Goal: Task Accomplishment & Management: Use online tool/utility

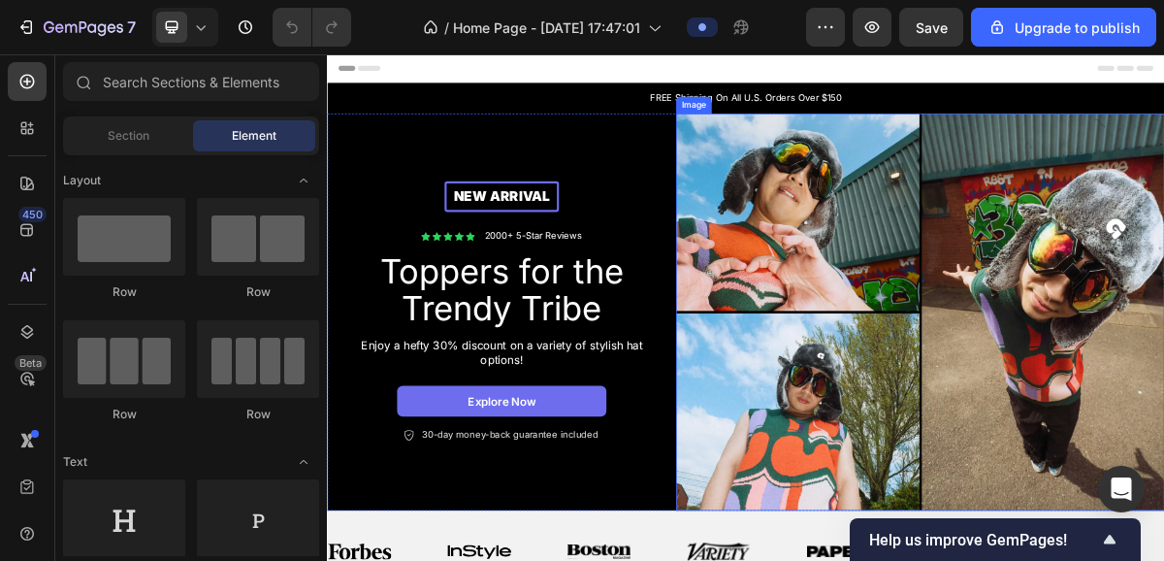
click at [1163, 430] on img at bounding box center [1151, 413] width 679 height 552
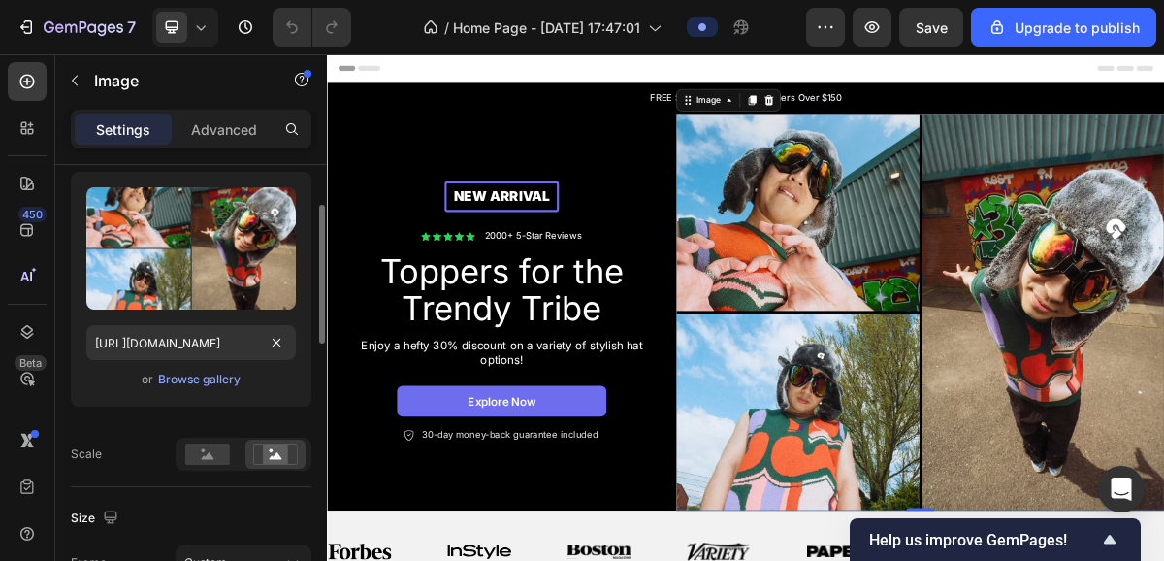
scroll to position [215, 0]
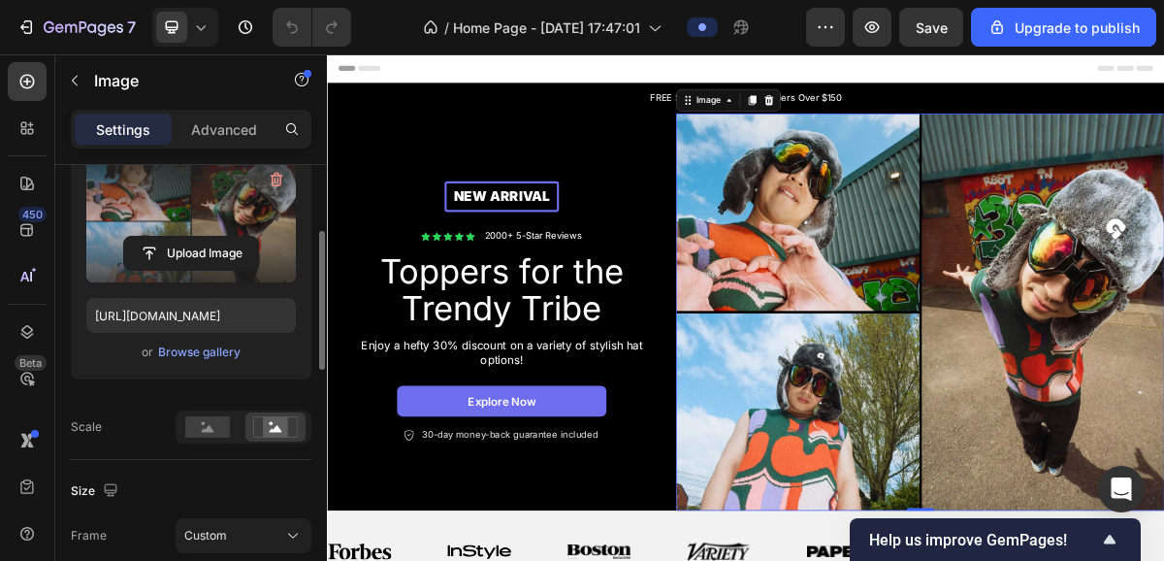
click at [212, 277] on label at bounding box center [191, 221] width 210 height 122
click at [212, 270] on input "file" at bounding box center [191, 253] width 134 height 33
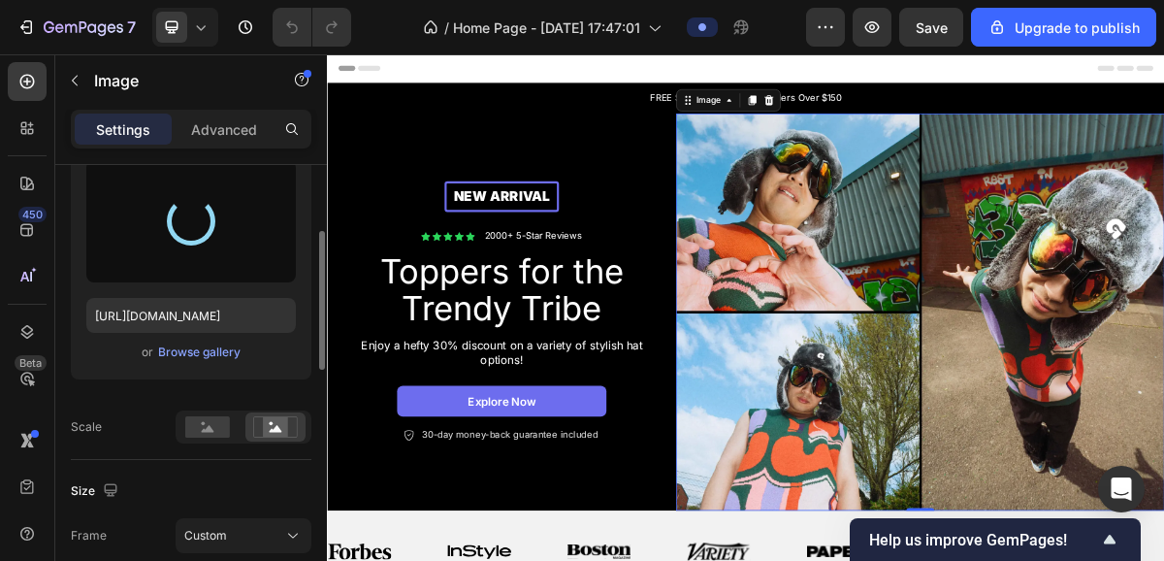
type input "[URL][DOMAIN_NAME]"
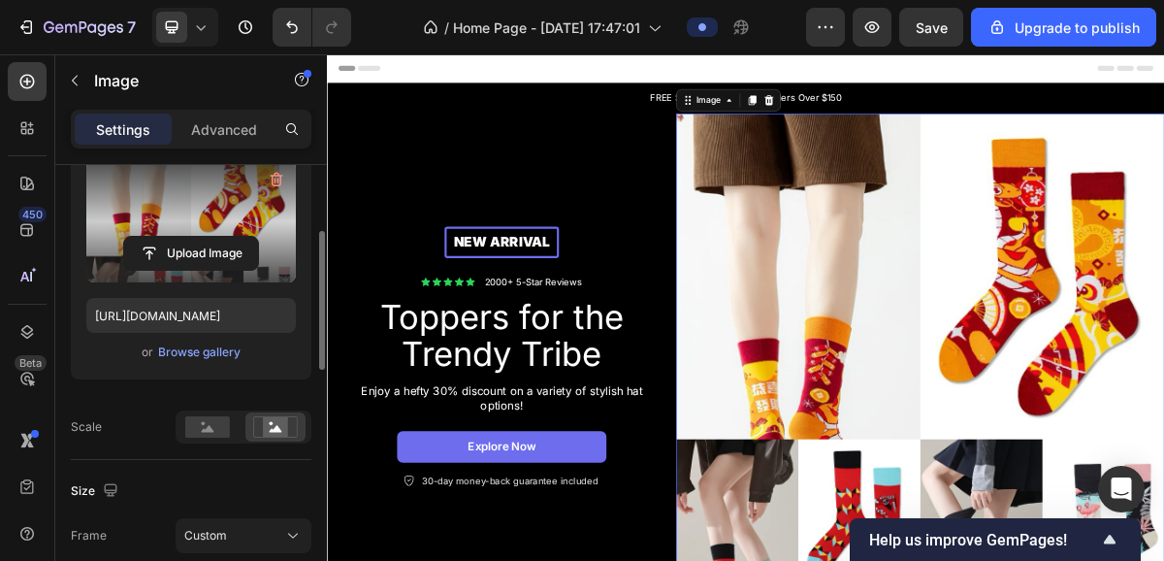
scroll to position [262, 0]
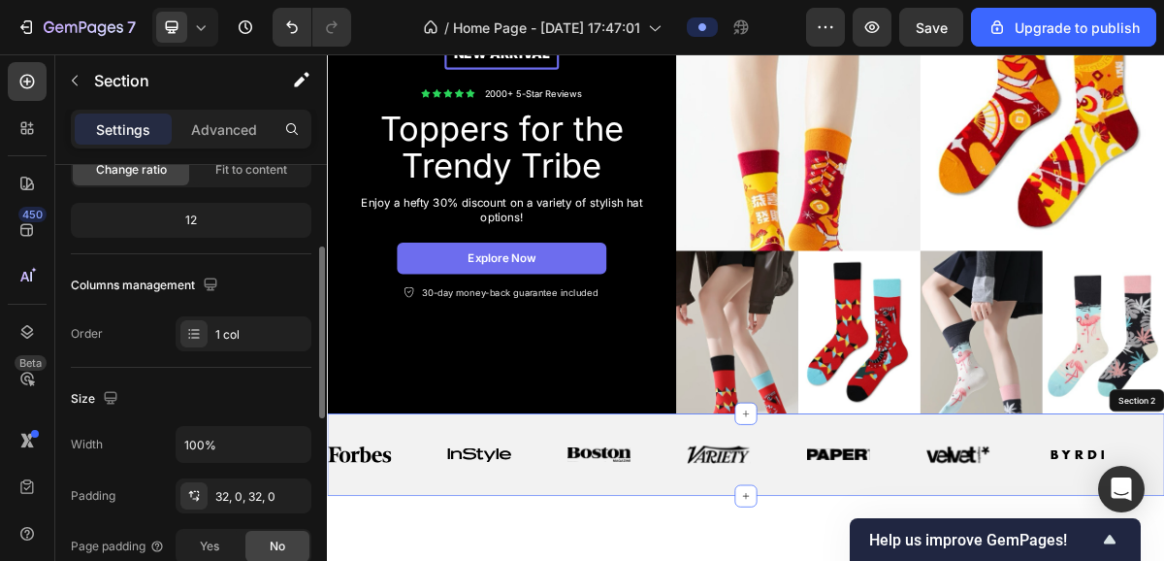
click at [1143, 498] on img at bounding box center [1151, 214] width 679 height 679
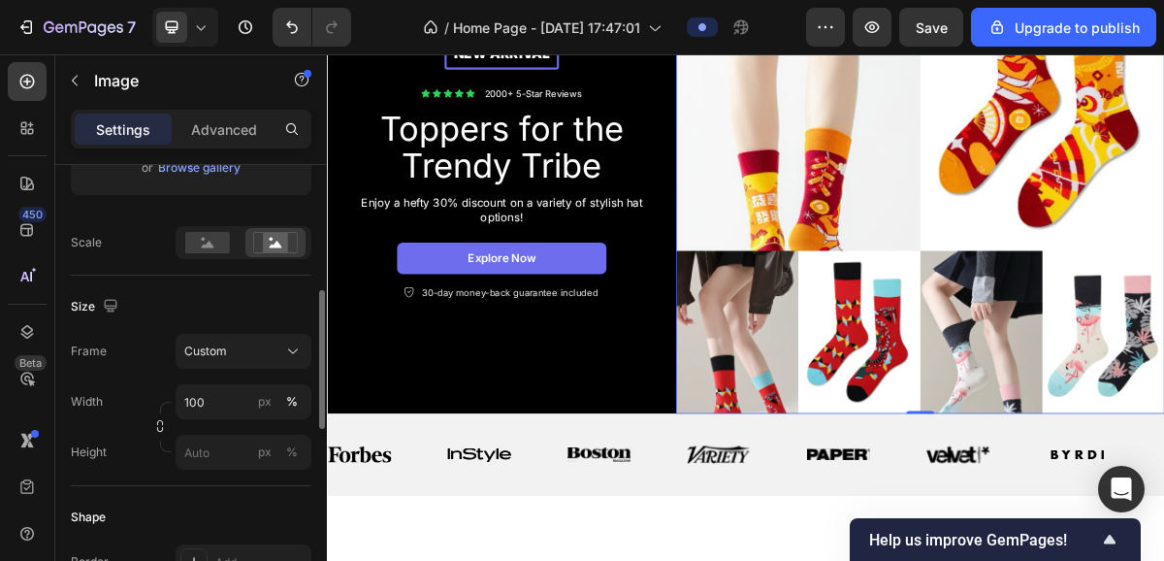
scroll to position [413, 0]
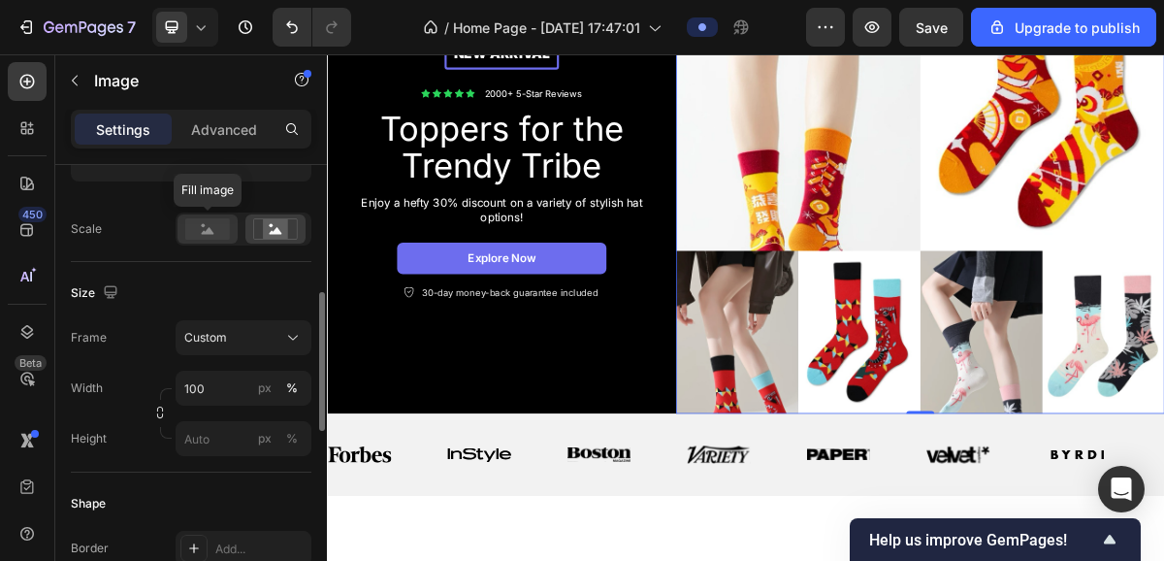
click at [203, 231] on icon at bounding box center [208, 230] width 13 height 7
click at [273, 239] on rect at bounding box center [275, 228] width 25 height 19
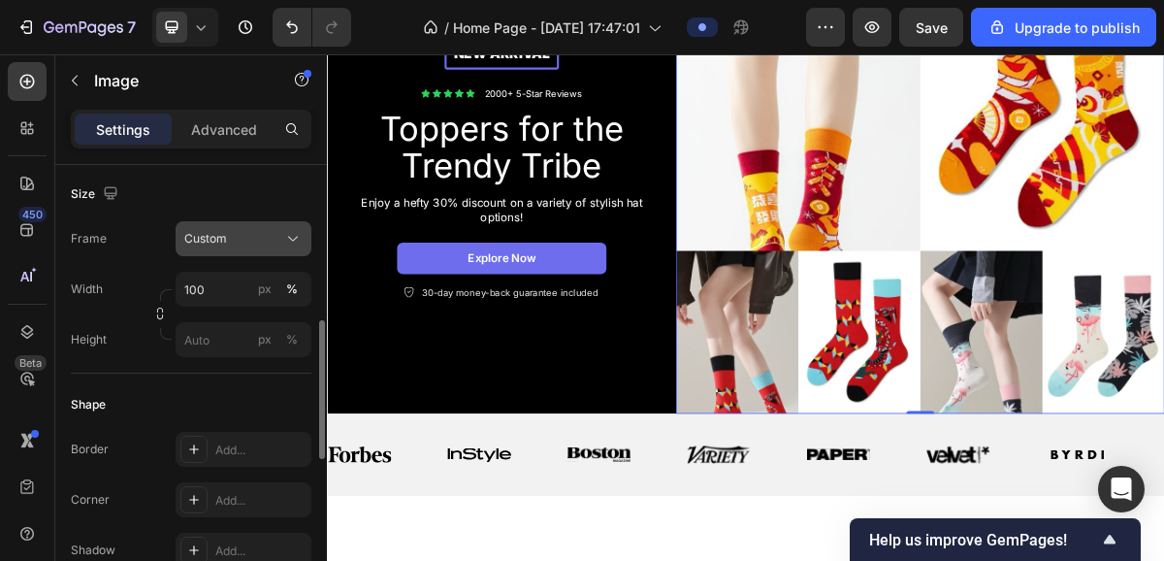
scroll to position [523, 0]
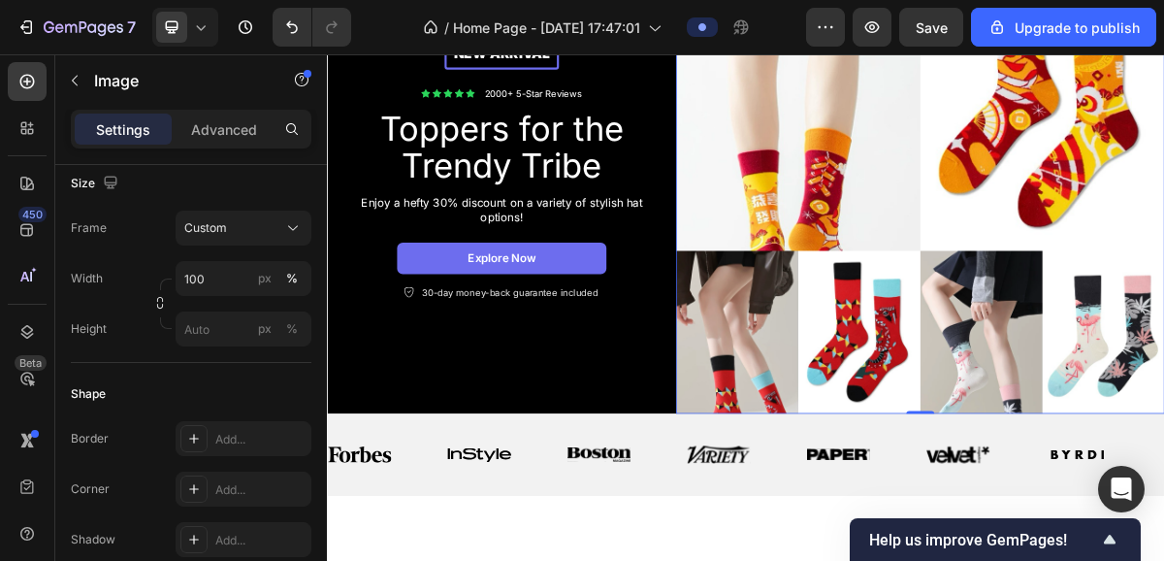
click at [945, 493] on img at bounding box center [1151, 214] width 679 height 679
click at [948, 491] on img at bounding box center [1151, 214] width 679 height 679
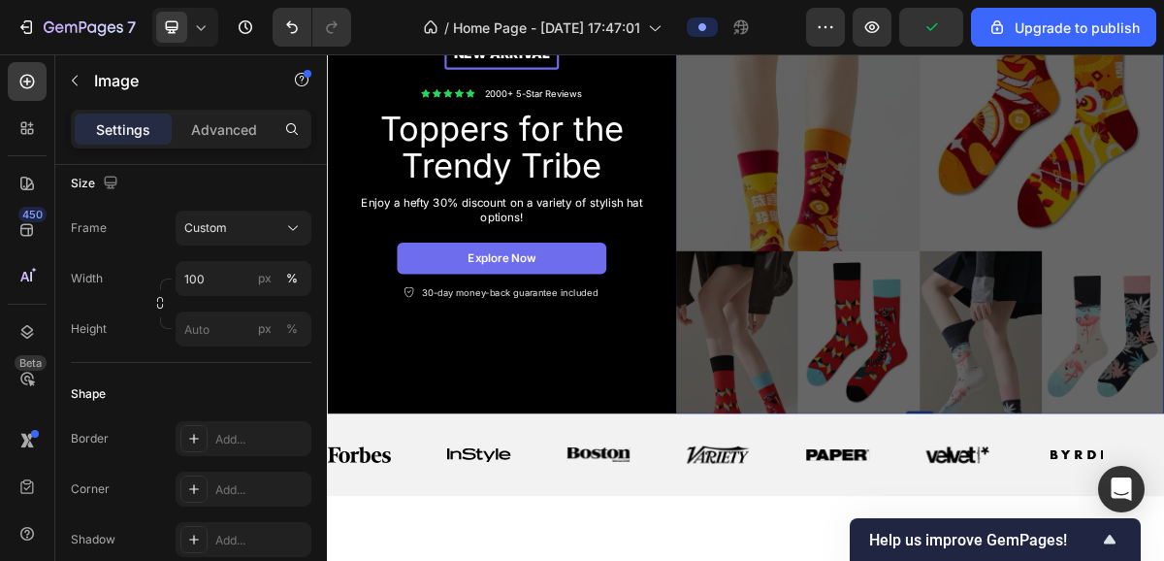
drag, startPoint x: 1146, startPoint y: 548, endPoint x: 1146, endPoint y: 559, distance: 10.7
click at [327, 54] on div at bounding box center [327, 54] width 0 height 0
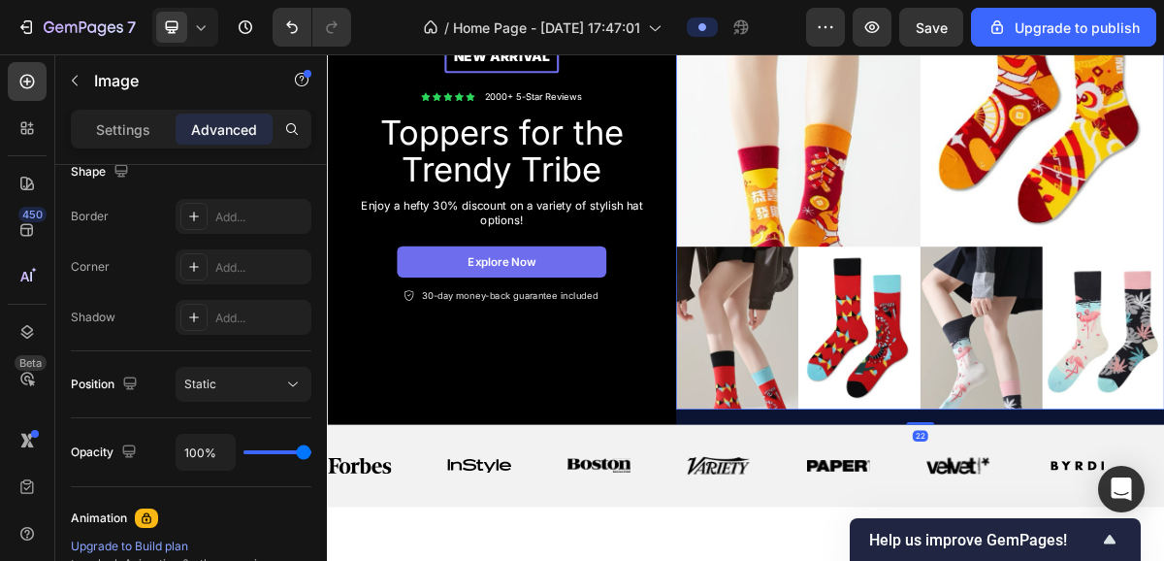
scroll to position [273, 0]
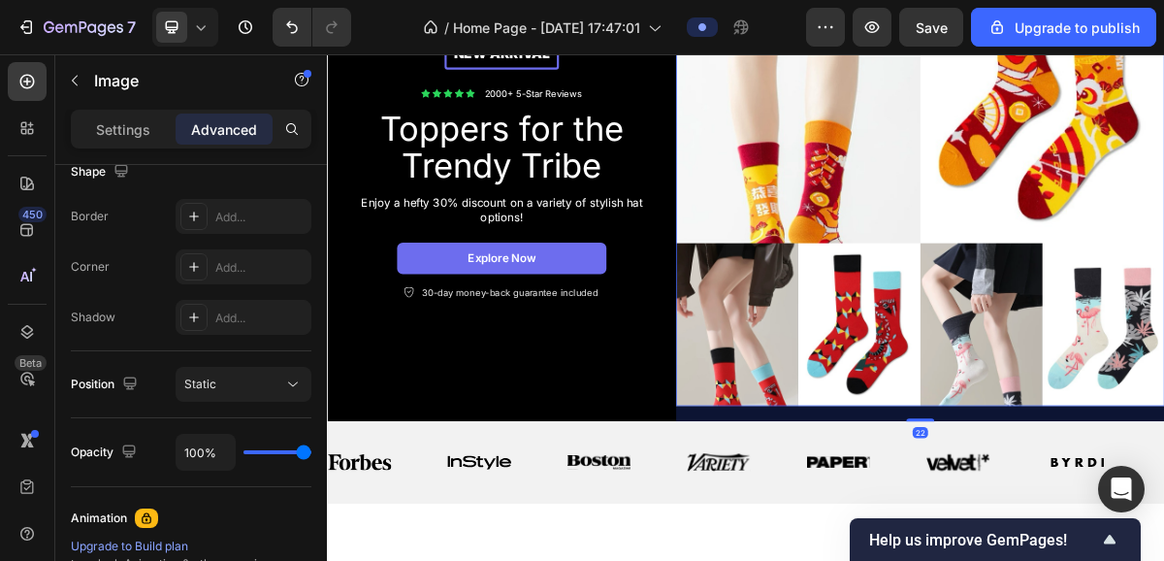
drag, startPoint x: 1146, startPoint y: 553, endPoint x: 1146, endPoint y: 574, distance: 21.3
click at [1146, 543] on div "22" at bounding box center [1151, 543] width 679 height 0
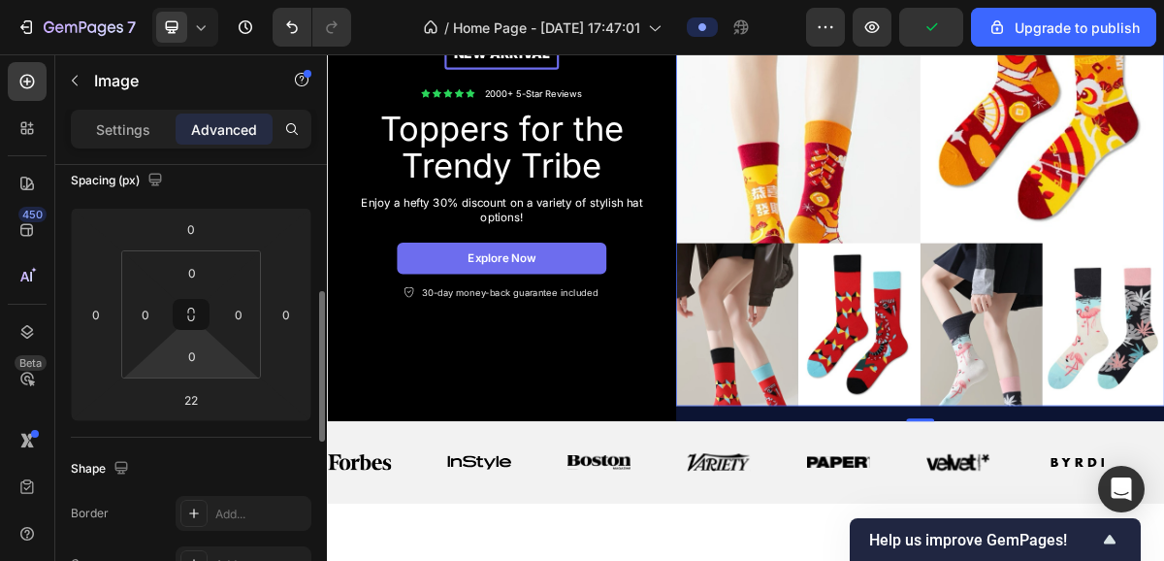
scroll to position [264, 0]
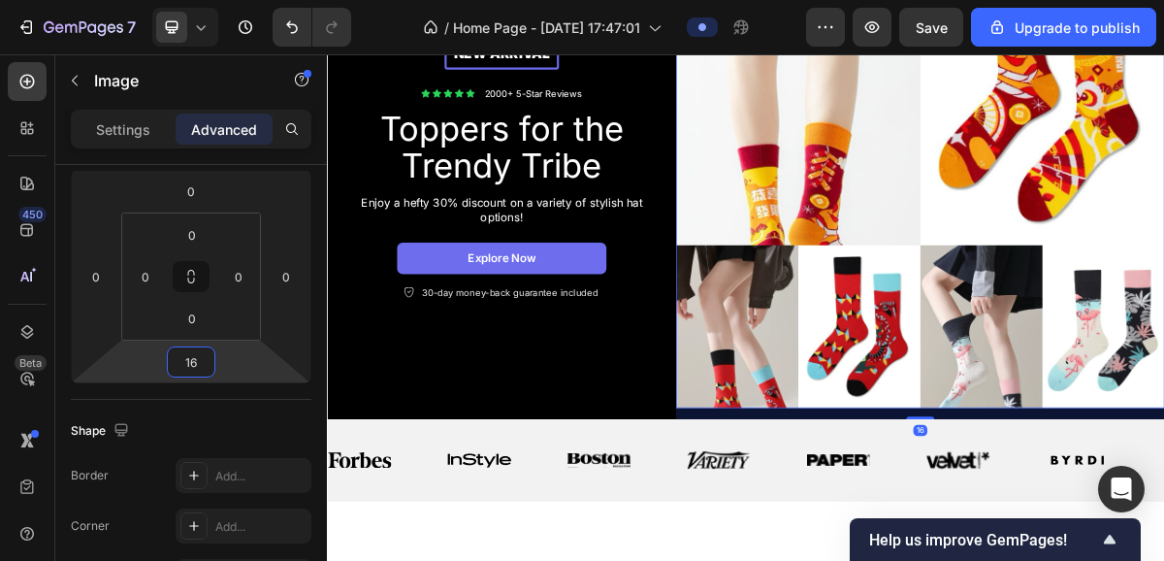
type input "14"
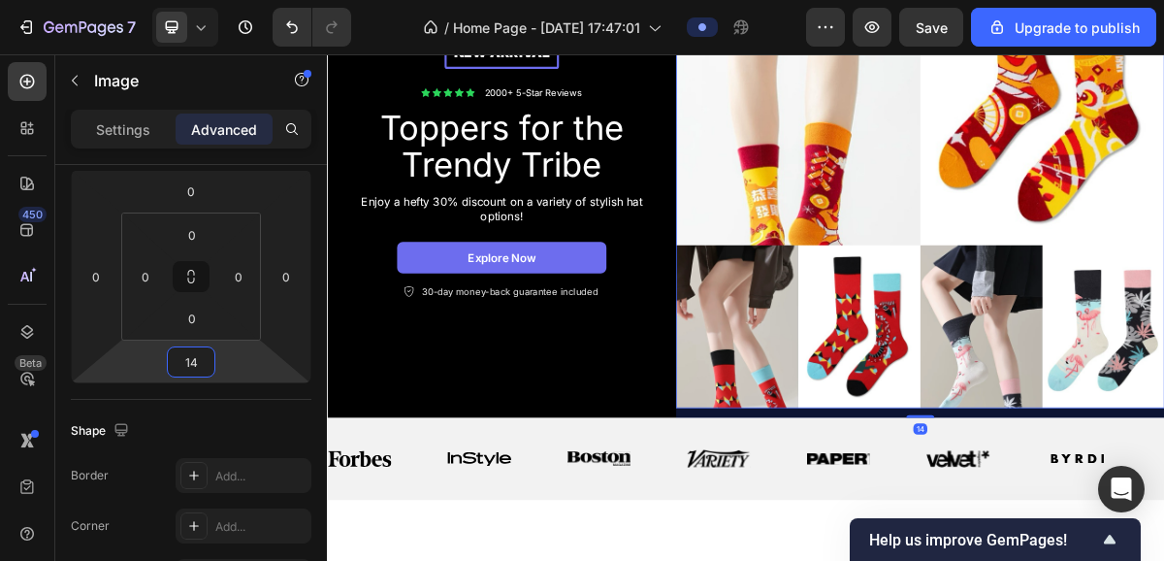
scroll to position [269, 0]
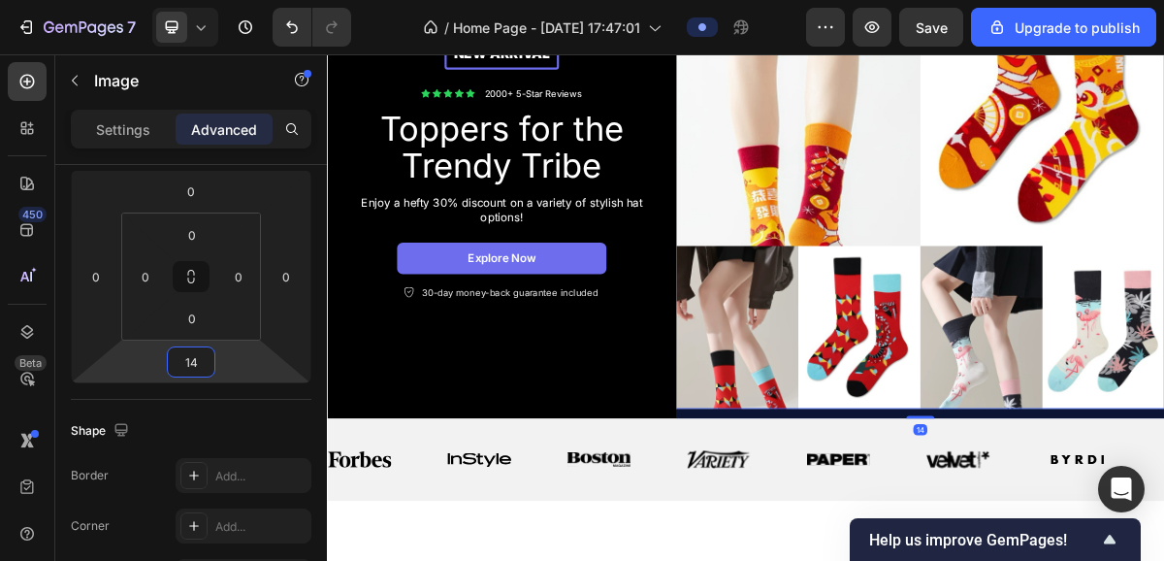
click at [243, 0] on html "7 / Home Page - [DATE] 17:47:01 Preview Save Upgrade to publish 450 Beta Sectio…" at bounding box center [582, 0] width 1164 height 0
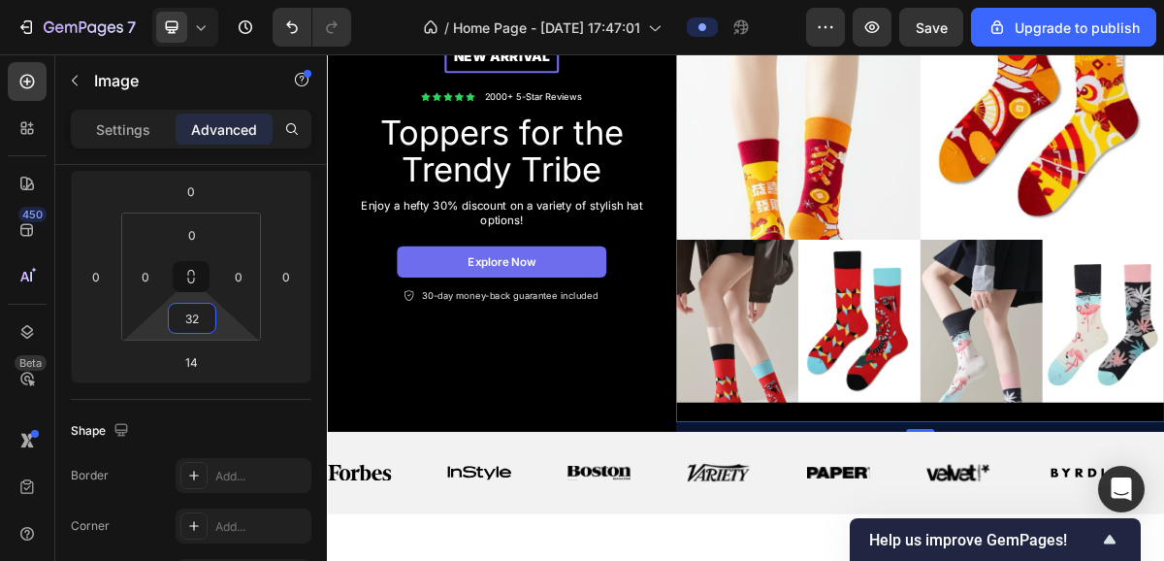
scroll to position [284, 0]
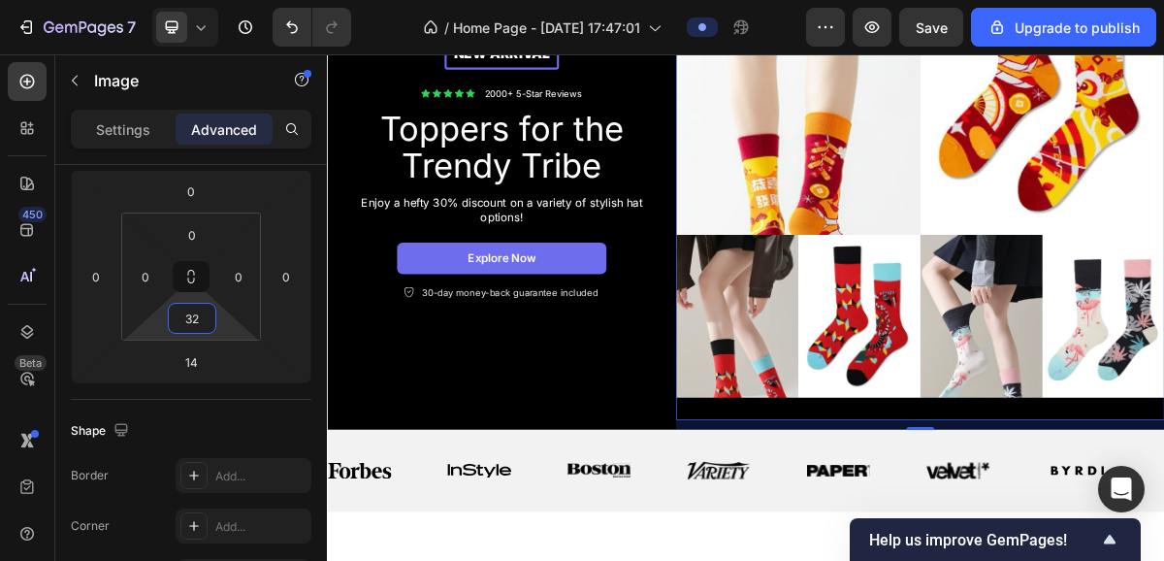
drag, startPoint x: 227, startPoint y: 330, endPoint x: 221, endPoint y: 314, distance: 16.6
click at [221, 0] on html "7 / Home Page - [DATE] 17:47:01 Preview Save Upgrade to publish 450 Beta Sectio…" at bounding box center [582, 0] width 1164 height 0
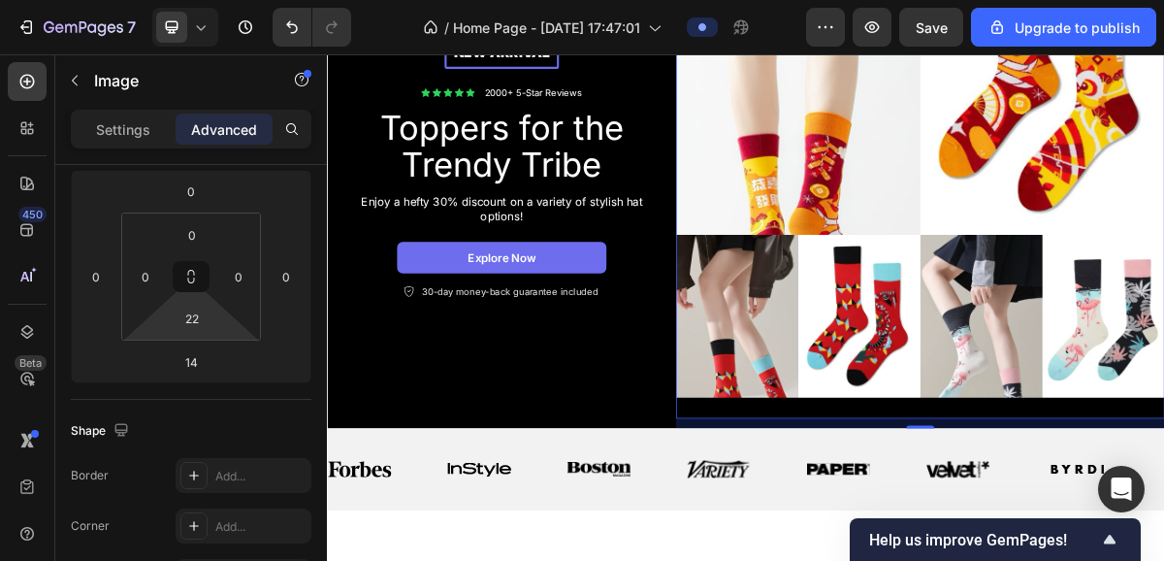
scroll to position [278, 0]
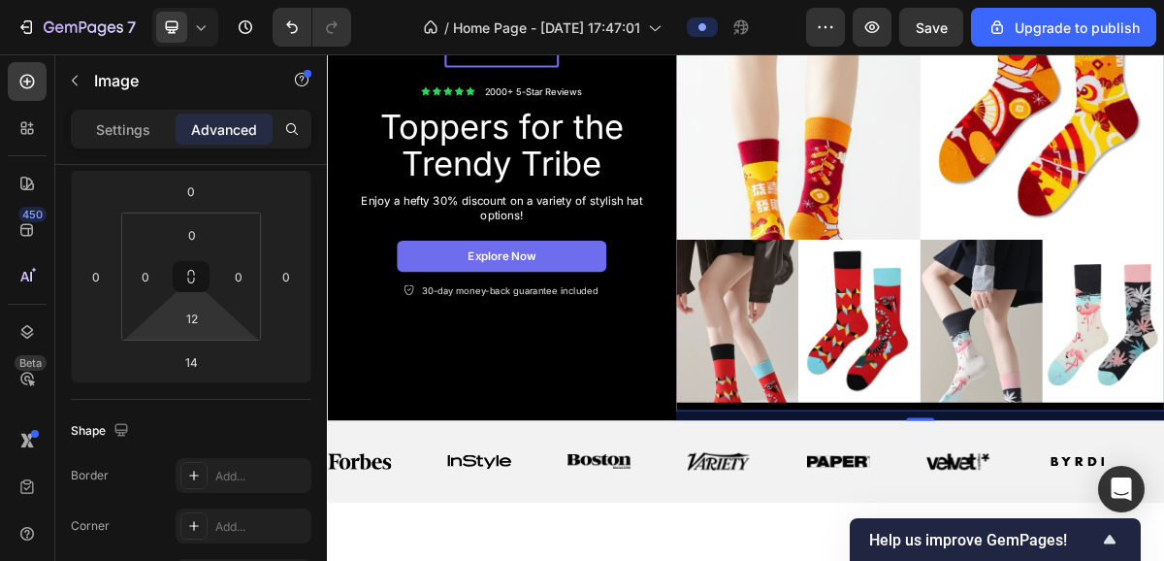
type input "0"
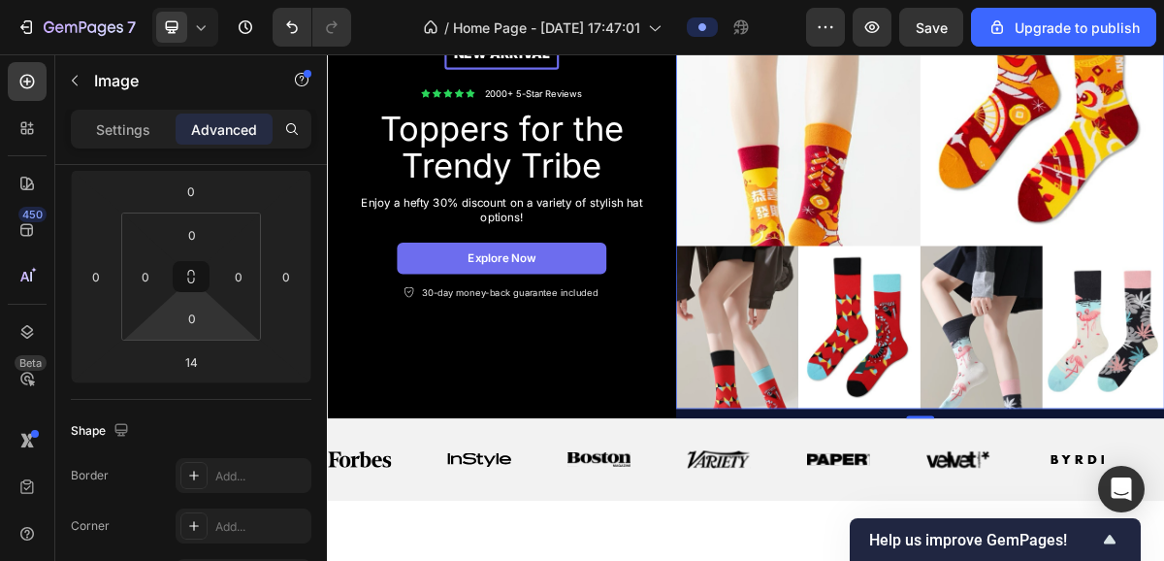
drag, startPoint x: 221, startPoint y: 313, endPoint x: 229, endPoint y: 348, distance: 35.8
click at [229, 0] on html "7 / Home Page - [DATE] 17:47:01 Preview Save Upgrade to publish 450 Beta Sectio…" at bounding box center [582, 0] width 1164 height 0
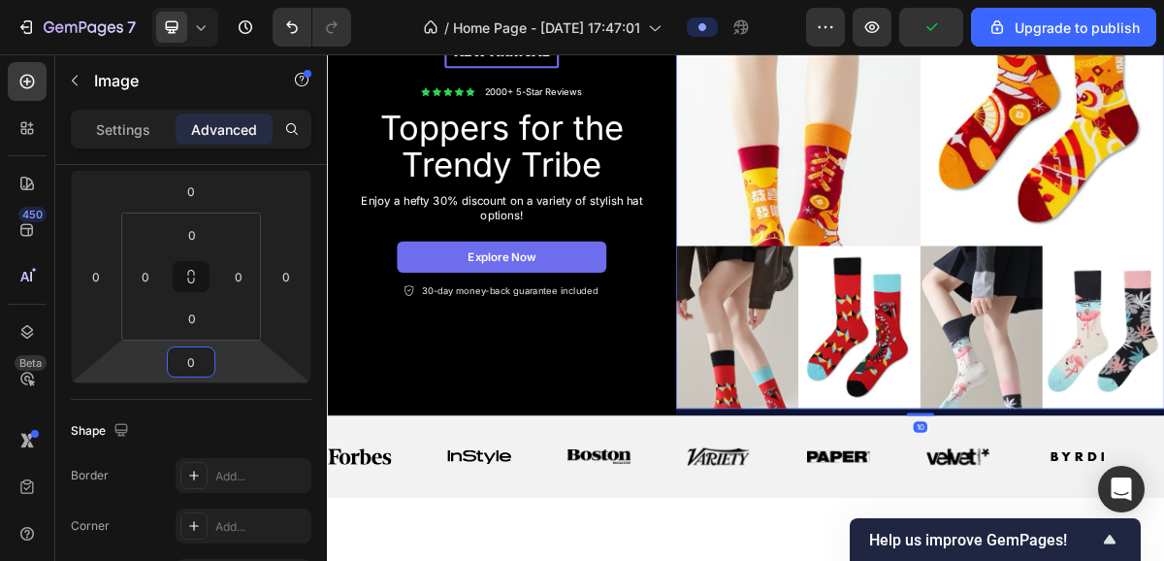
scroll to position [262, 0]
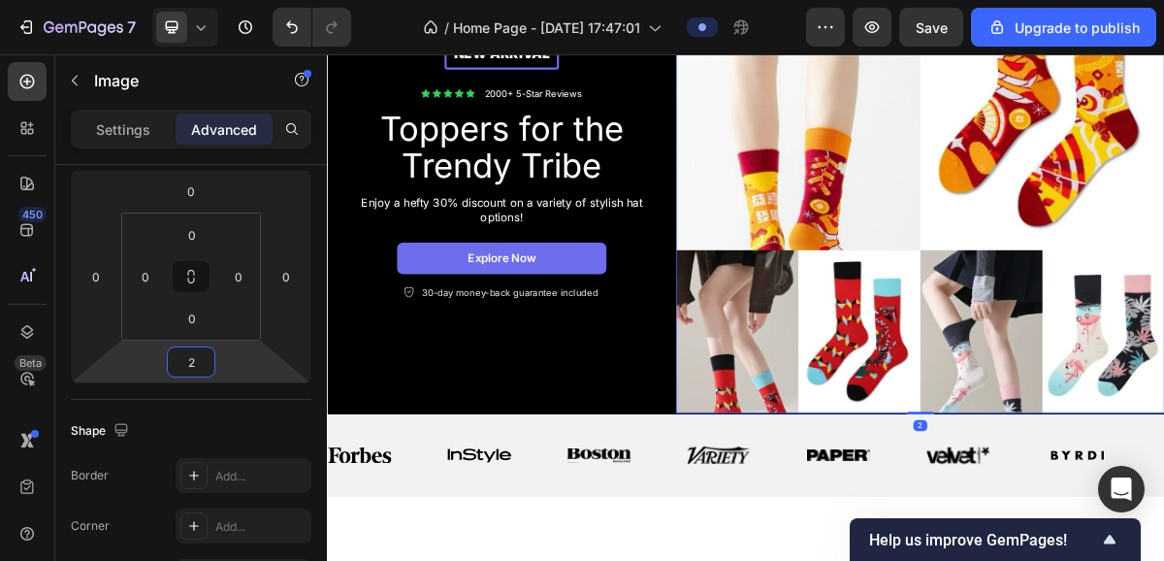
type input "0"
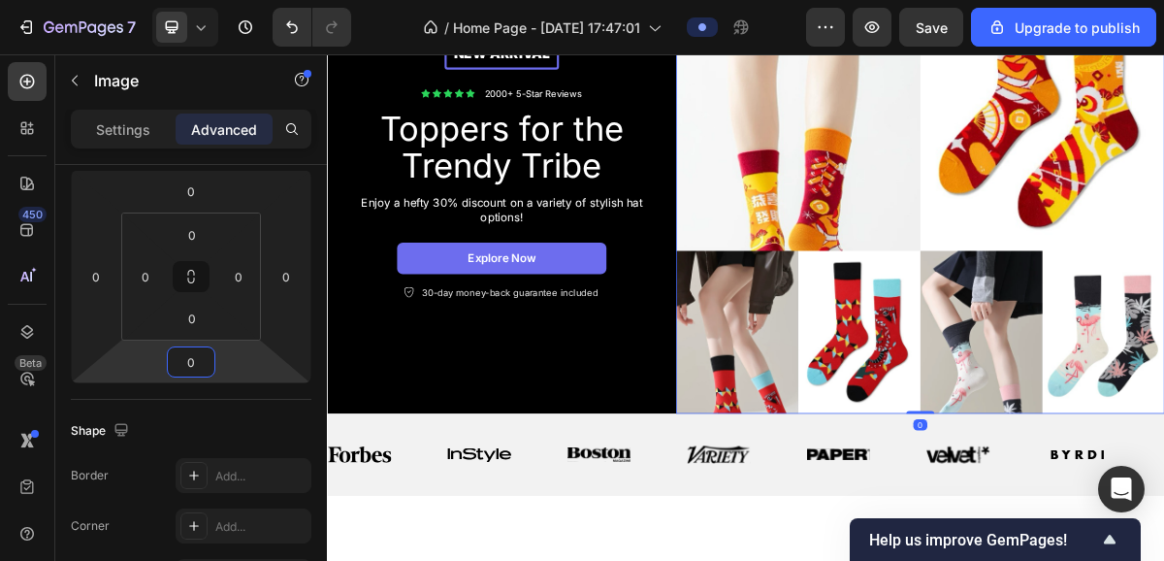
click at [235, 0] on html "7 / Home Page - [DATE] 17:47:01 Preview Save Upgrade to publish 450 Beta Sectio…" at bounding box center [582, 0] width 1164 height 0
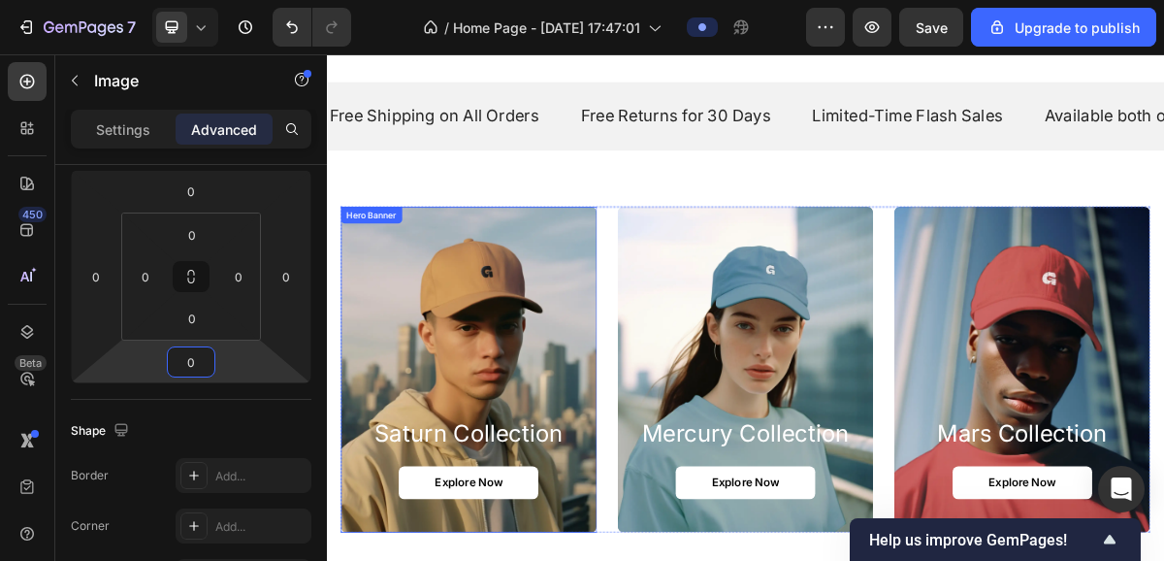
scroll to position [1588, 0]
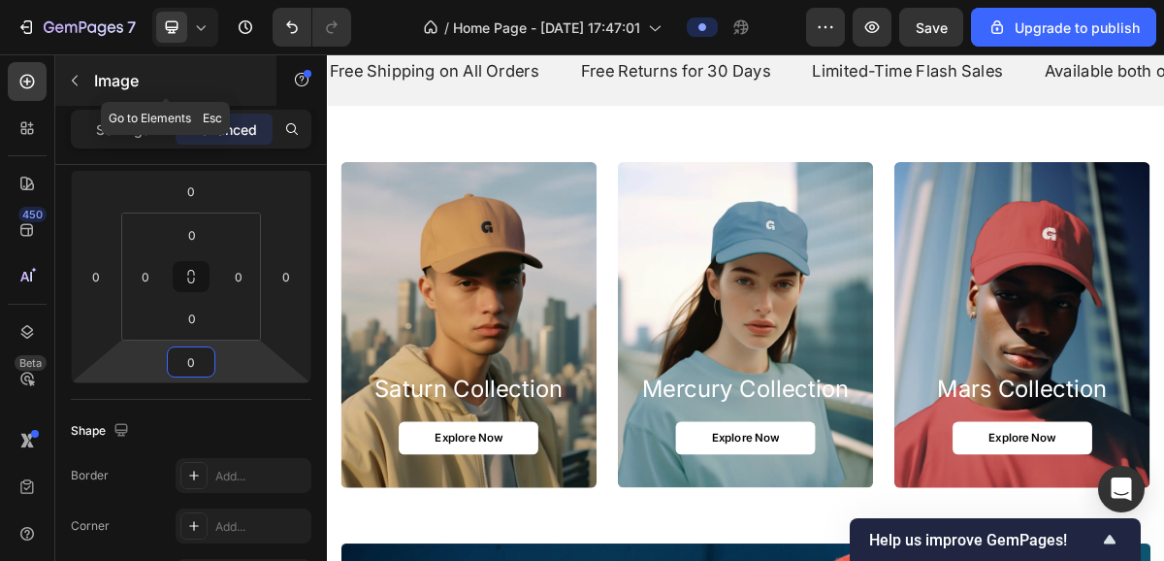
click at [84, 77] on button "button" at bounding box center [74, 80] width 31 height 31
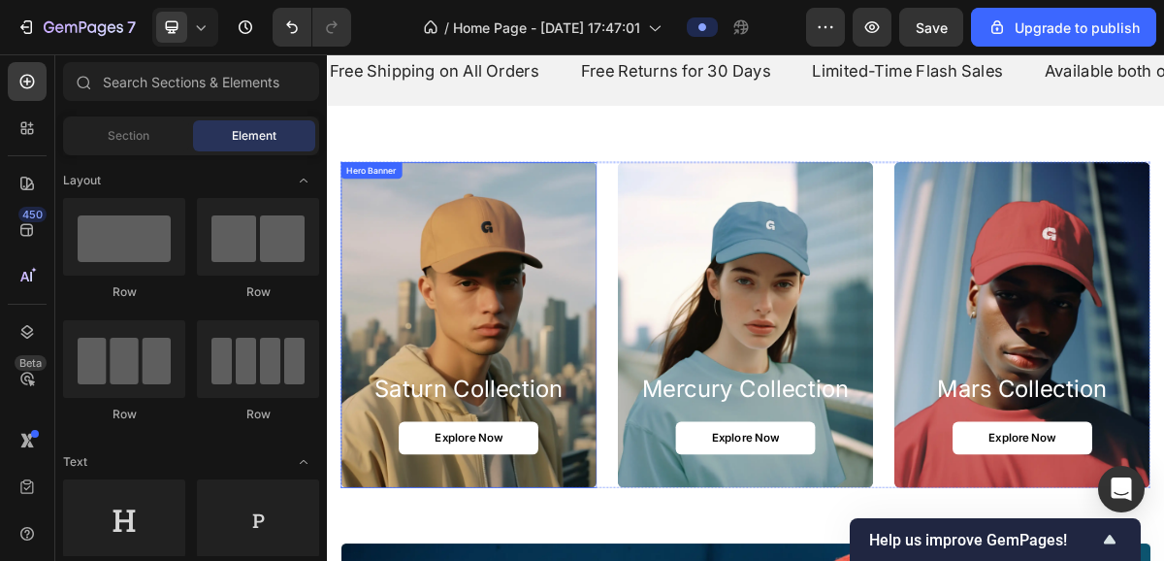
click at [562, 474] on div "Background Image" at bounding box center [524, 430] width 356 height 453
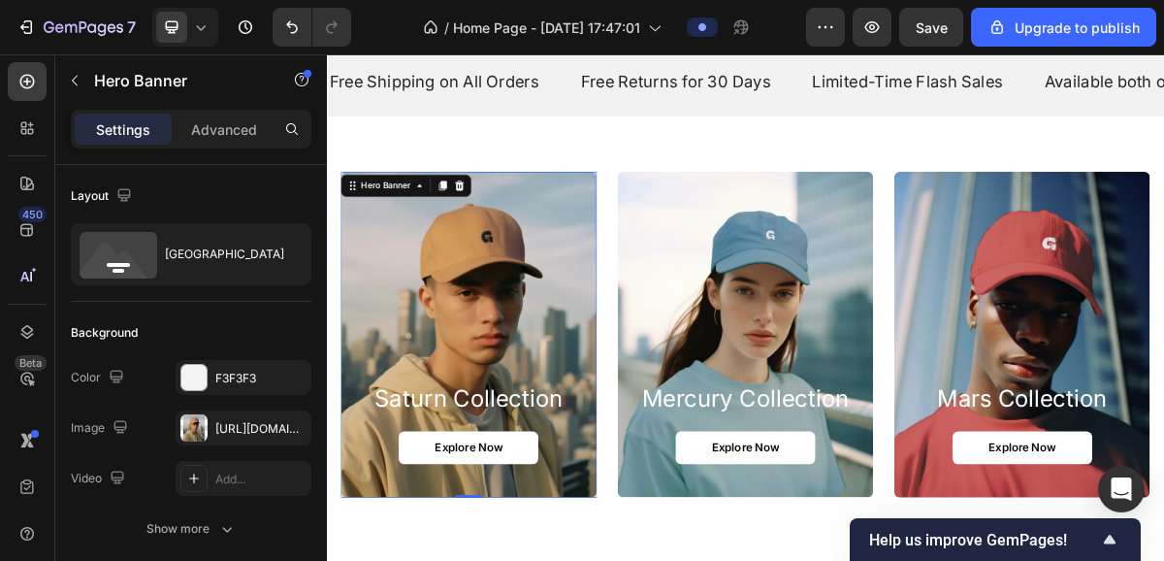
scroll to position [1173, 0]
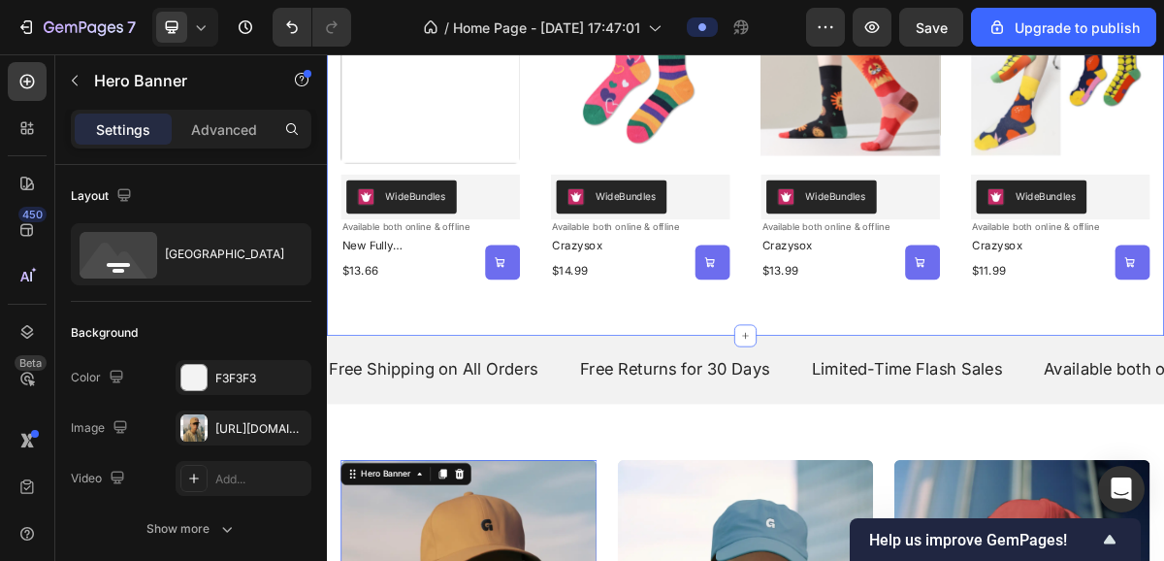
click at [523, 86] on img at bounding box center [470, 72] width 249 height 272
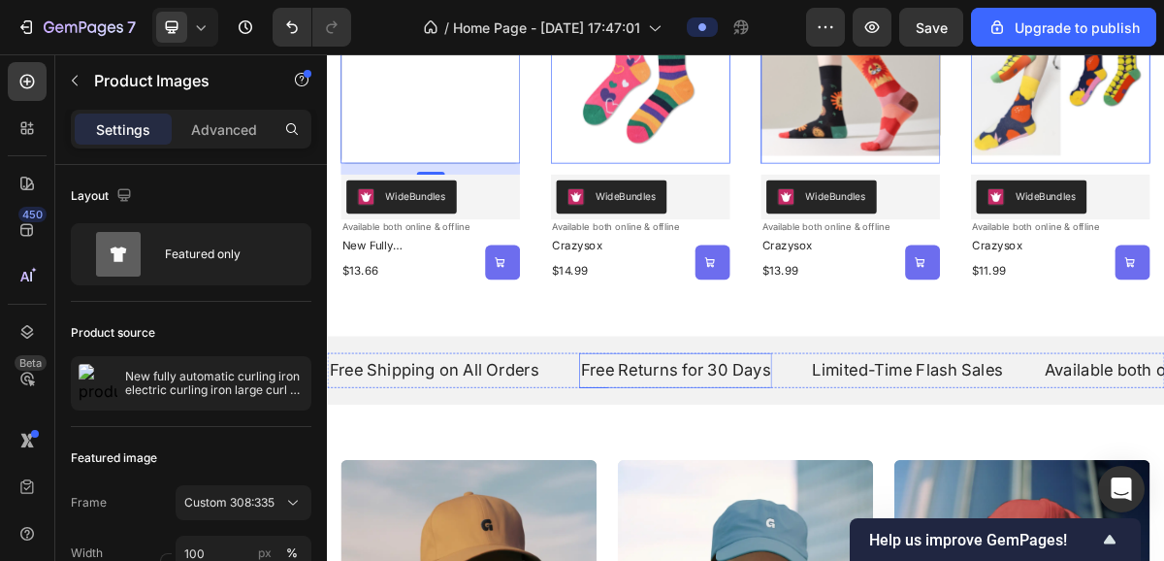
click at [743, 504] on p "Free Returns for 30 Days" at bounding box center [811, 493] width 264 height 29
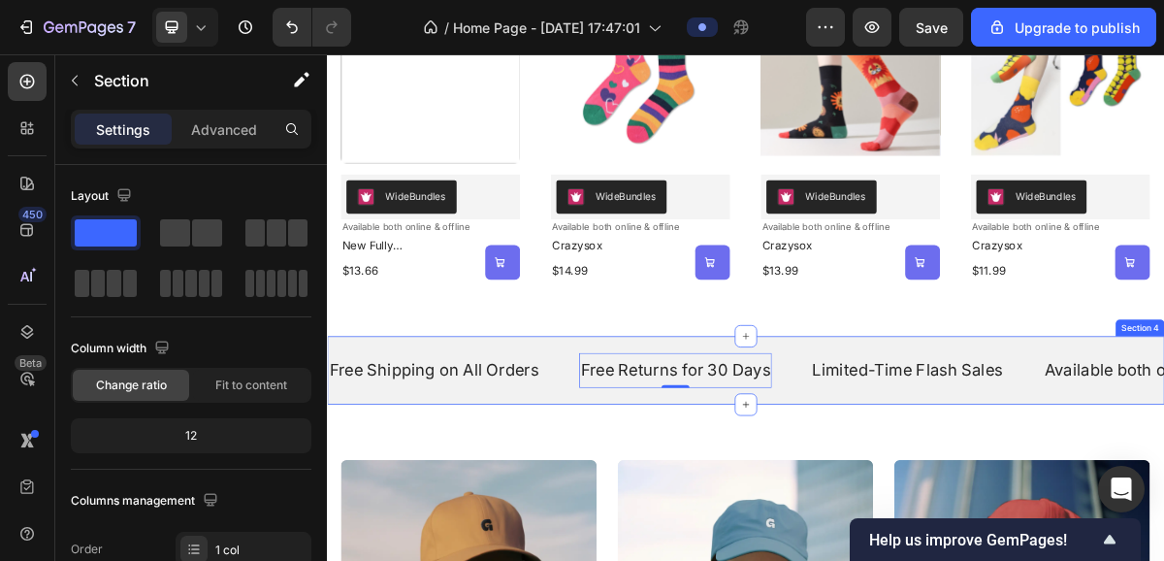
click at [623, 526] on div "Free Shipping on All Orders Text Free Returns for 30 Days Text 0 Limited-Time F…" at bounding box center [909, 493] width 1164 height 95
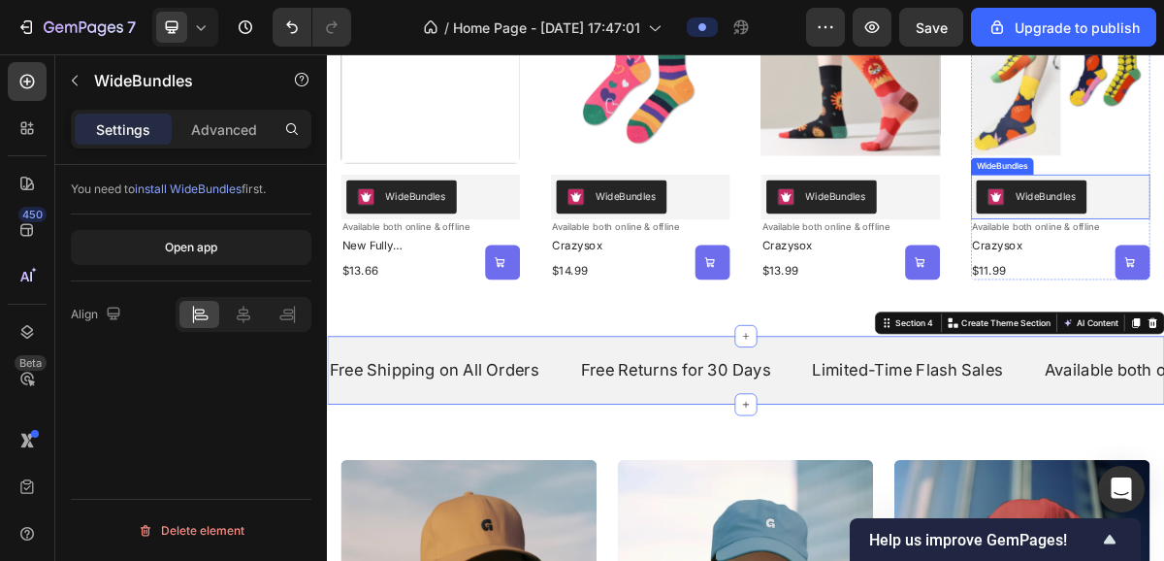
scroll to position [0, 0]
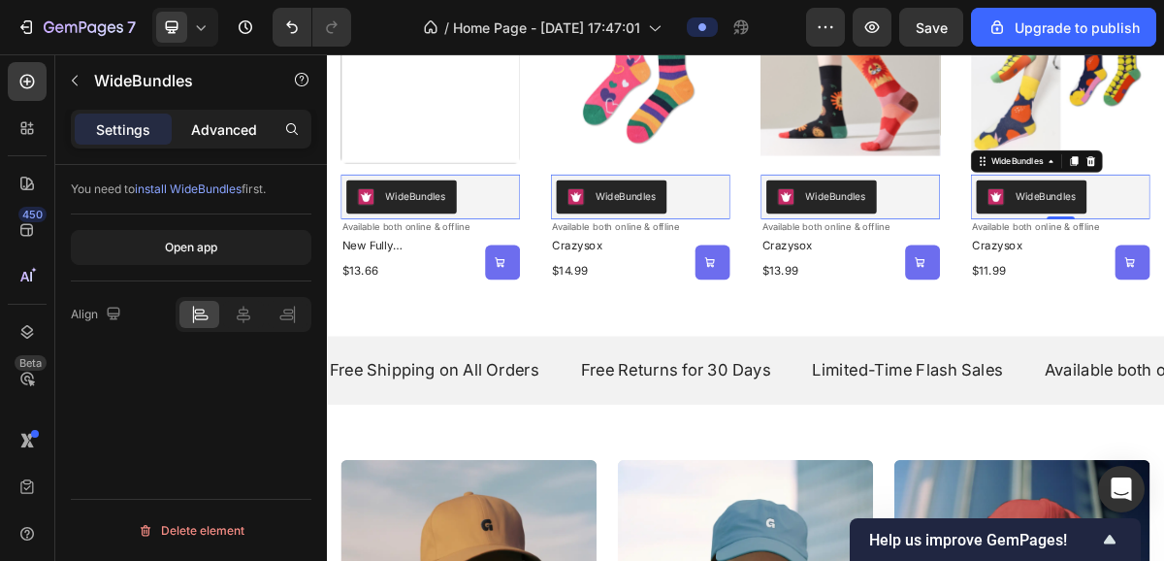
click at [195, 136] on p "Advanced" at bounding box center [224, 129] width 66 height 20
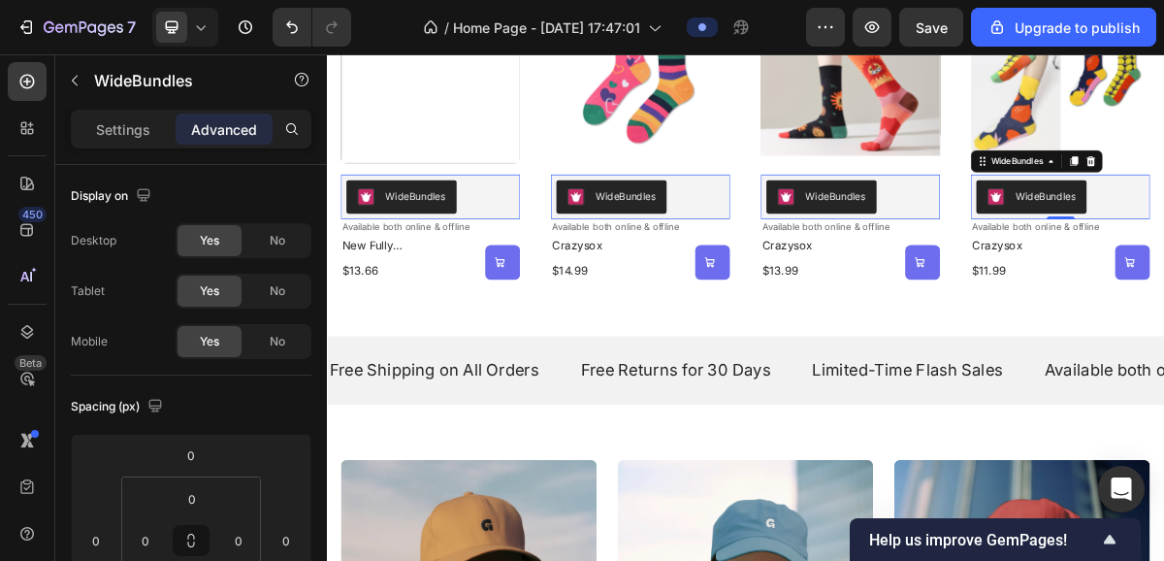
click at [119, 135] on p "Settings" at bounding box center [123, 129] width 54 height 20
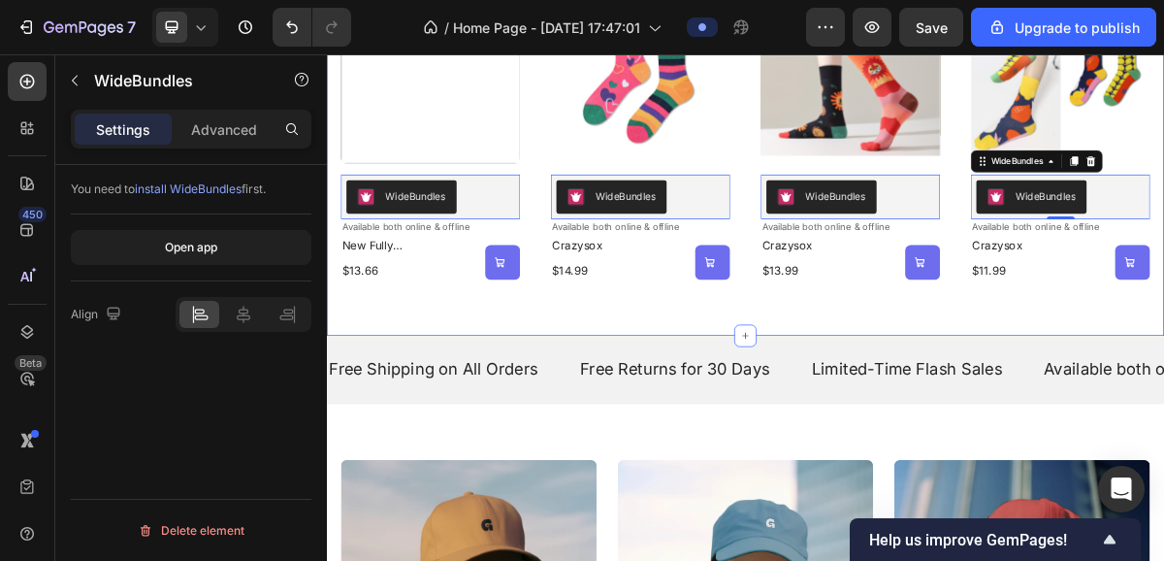
click at [345, 225] on div "popular Heading Product Images WideBundles WideBundles 0 Available both online …" at bounding box center [909, 101] width 1164 height 689
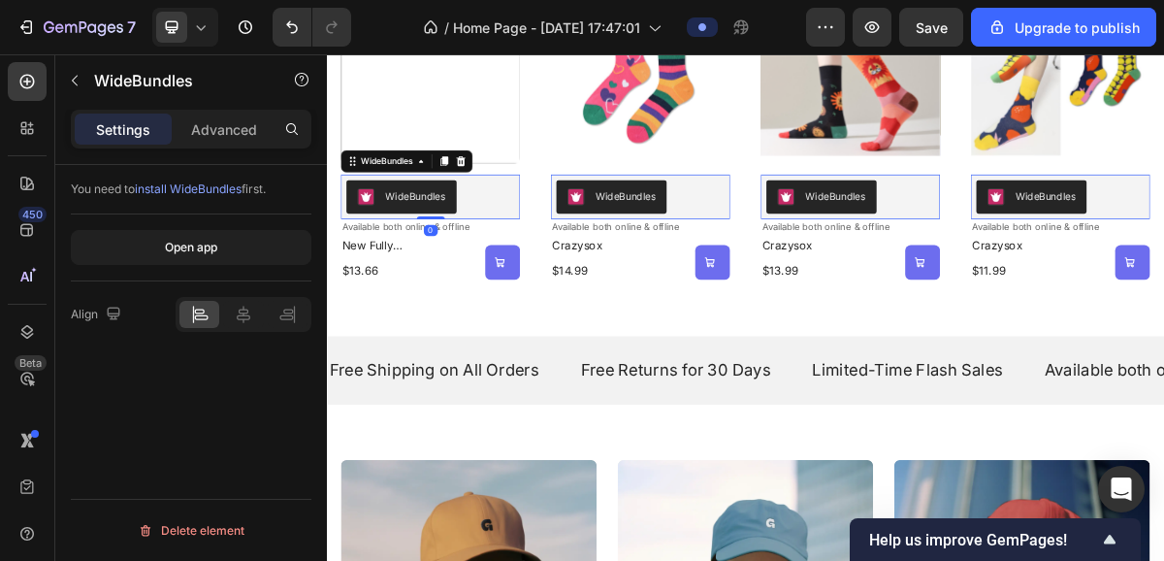
click at [550, 245] on div "WideBundles" at bounding box center [471, 253] width 234 height 47
click at [513, 207] on icon at bounding box center [514, 204] width 16 height 16
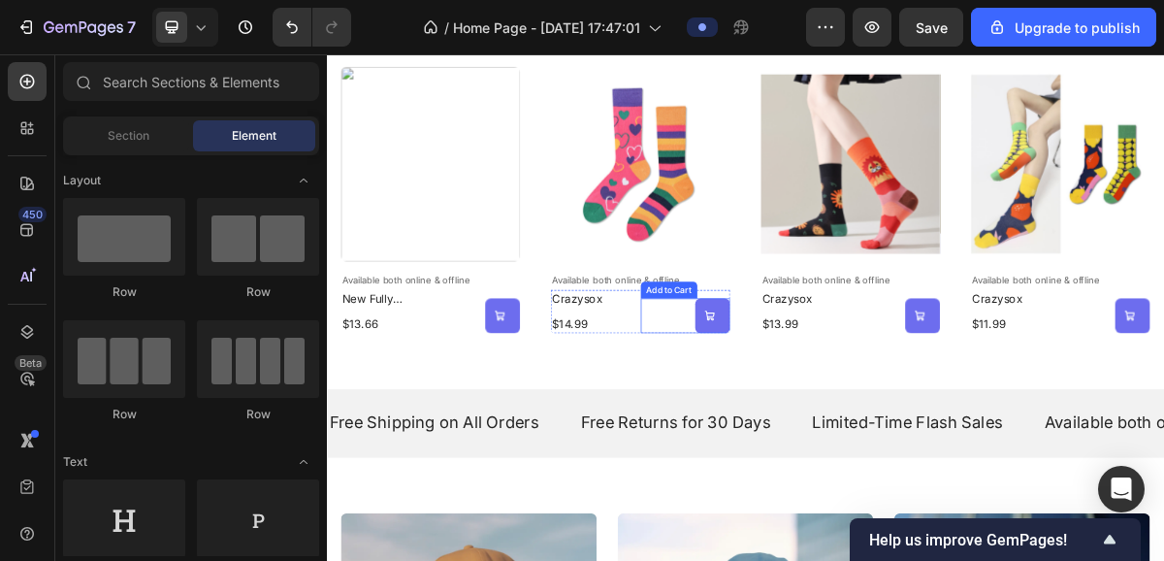
scroll to position [1029, 0]
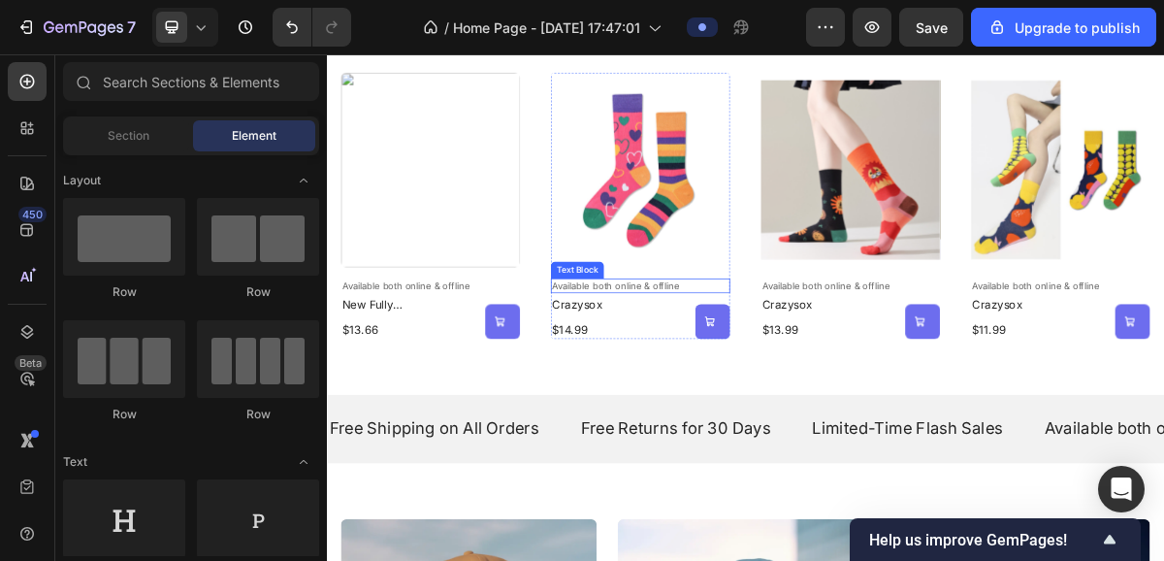
click at [840, 380] on p "Available both online & offline" at bounding box center [762, 376] width 245 height 16
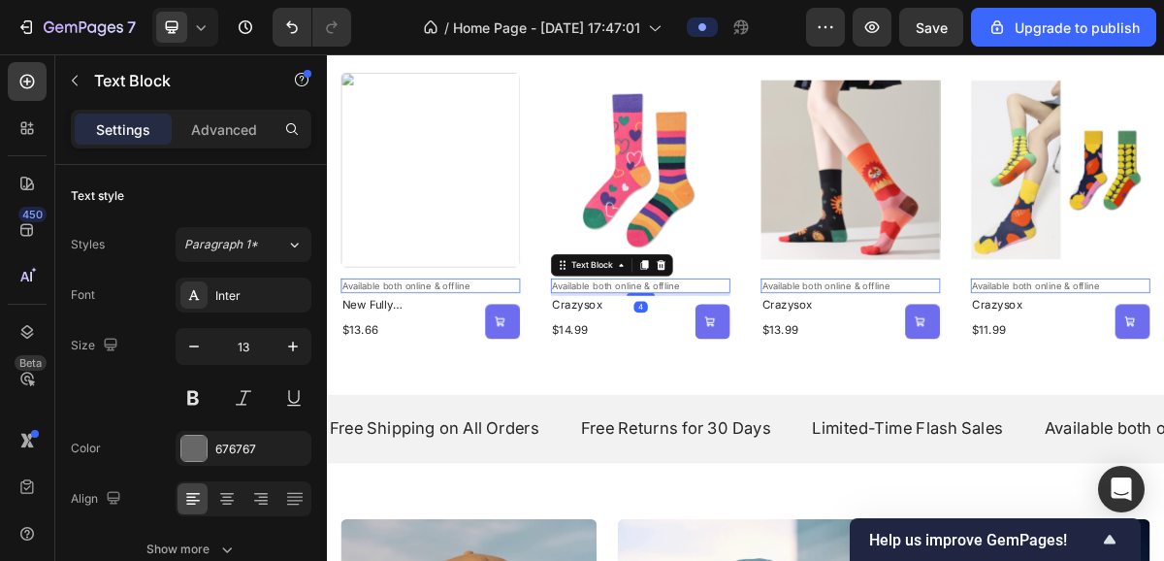
click at [841, 376] on p "Available both online & offline" at bounding box center [762, 376] width 245 height 16
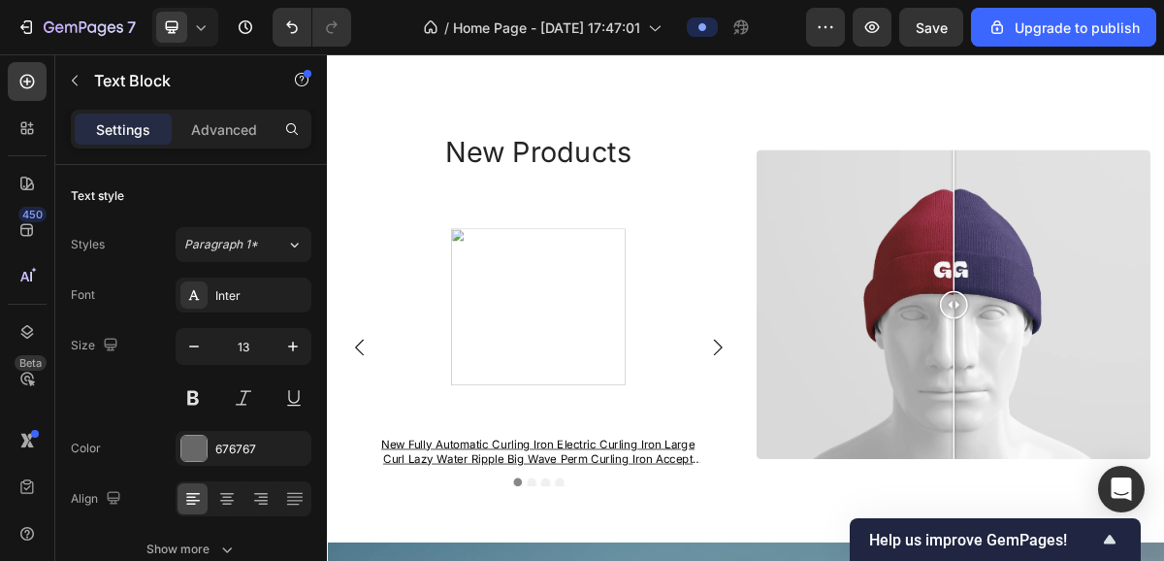
scroll to position [2970, 0]
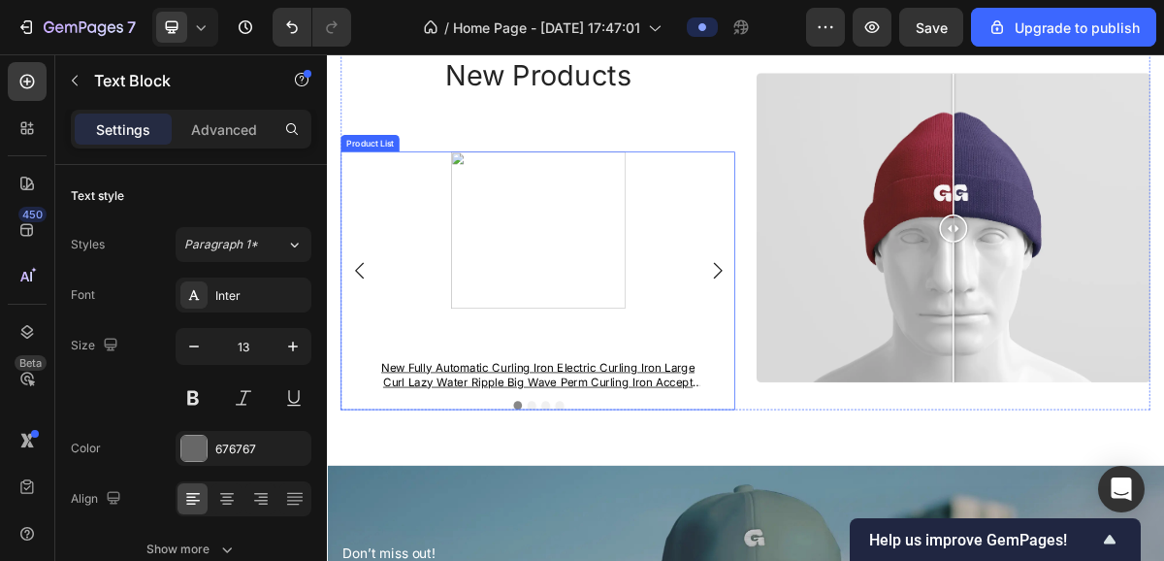
click at [875, 367] on div "Product Images new fully automatic curling iron electric curling iron large cur…" at bounding box center [621, 355] width 528 height 333
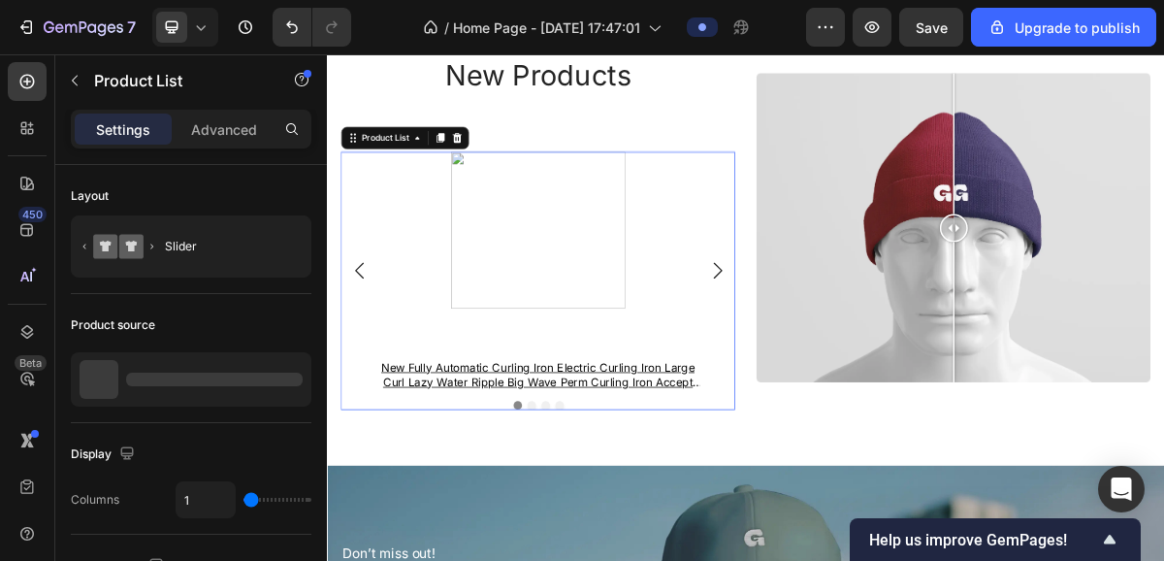
click at [868, 351] on icon "Carousel Next Arrow" at bounding box center [870, 354] width 23 height 23
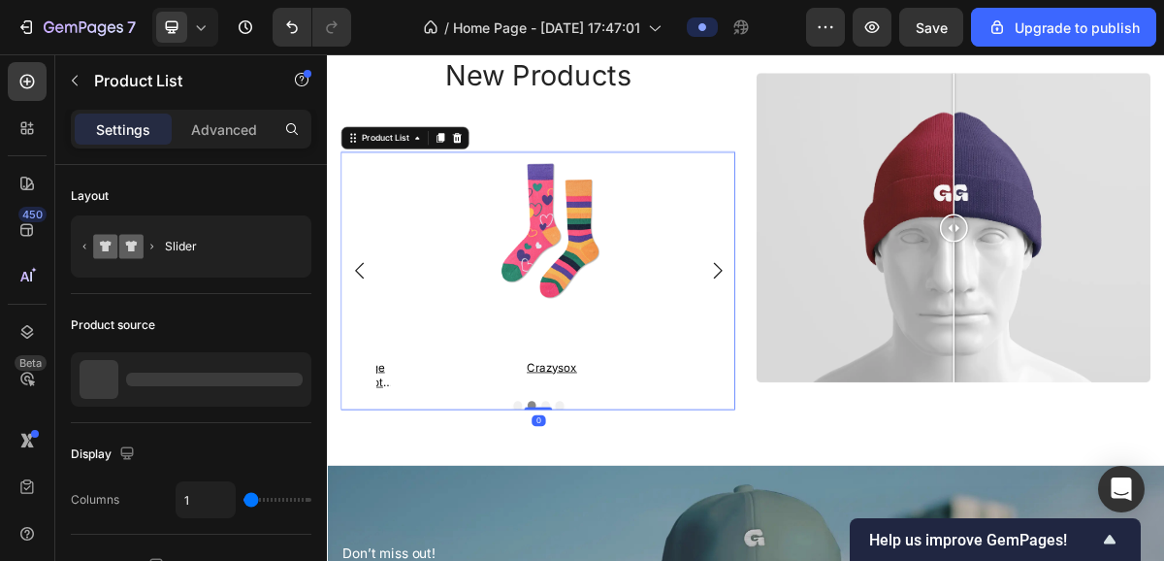
click at [868, 351] on icon "Carousel Next Arrow" at bounding box center [870, 354] width 23 height 23
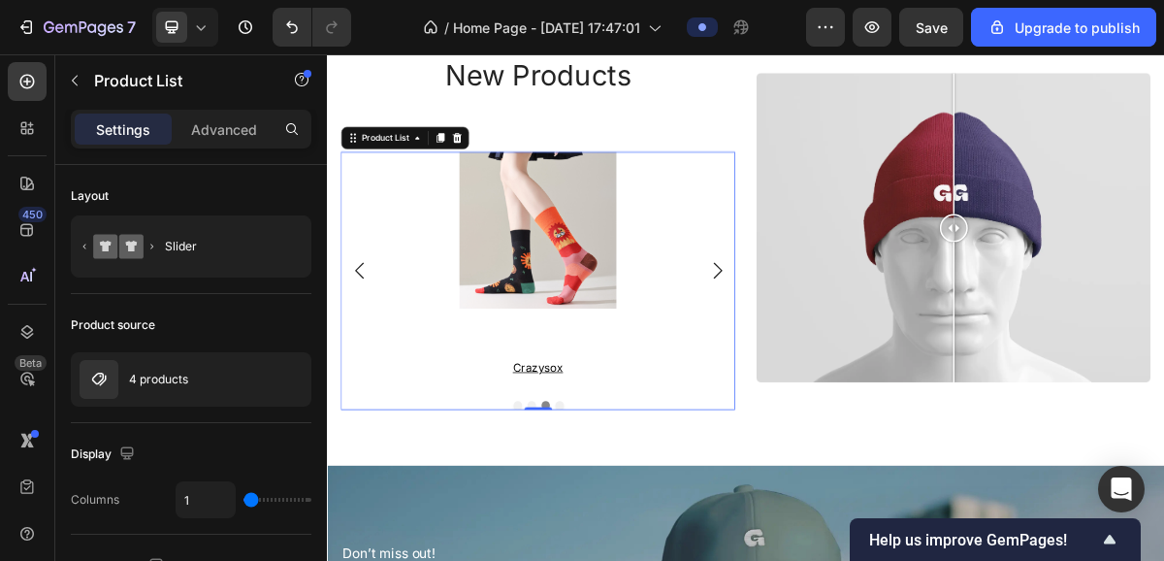
click at [869, 355] on icon "Carousel Next Arrow" at bounding box center [870, 354] width 23 height 23
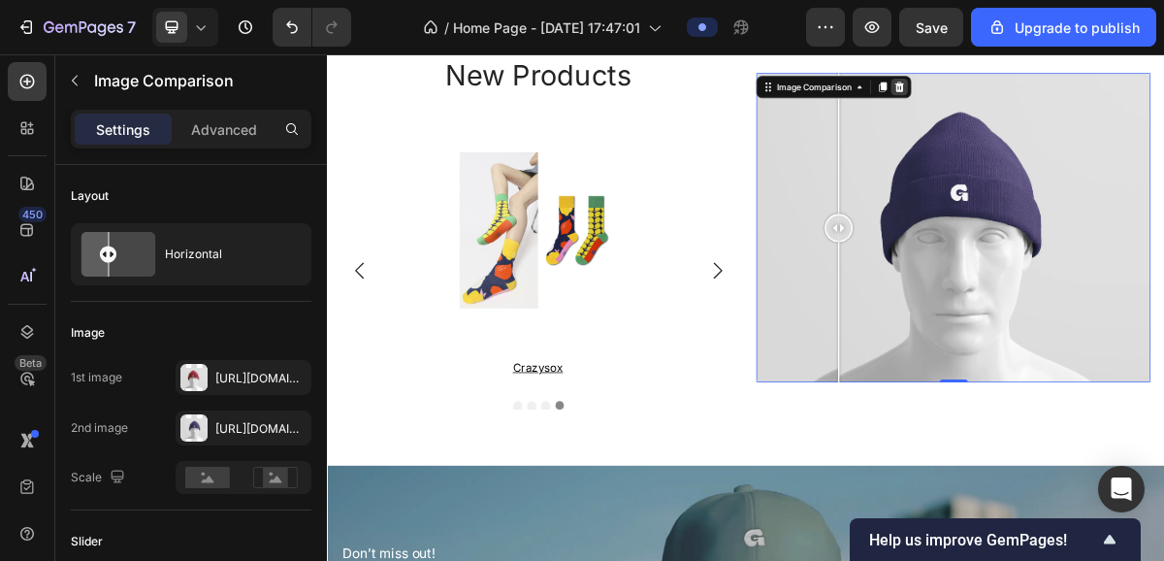
click at [1126, 100] on icon at bounding box center [1123, 100] width 16 height 16
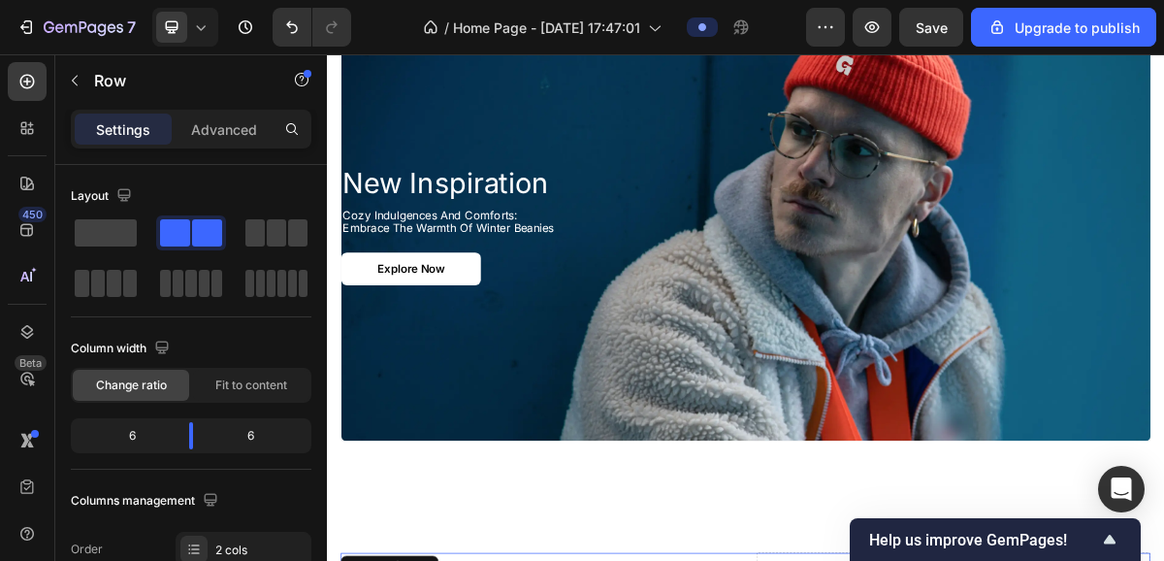
scroll to position [2260, 0]
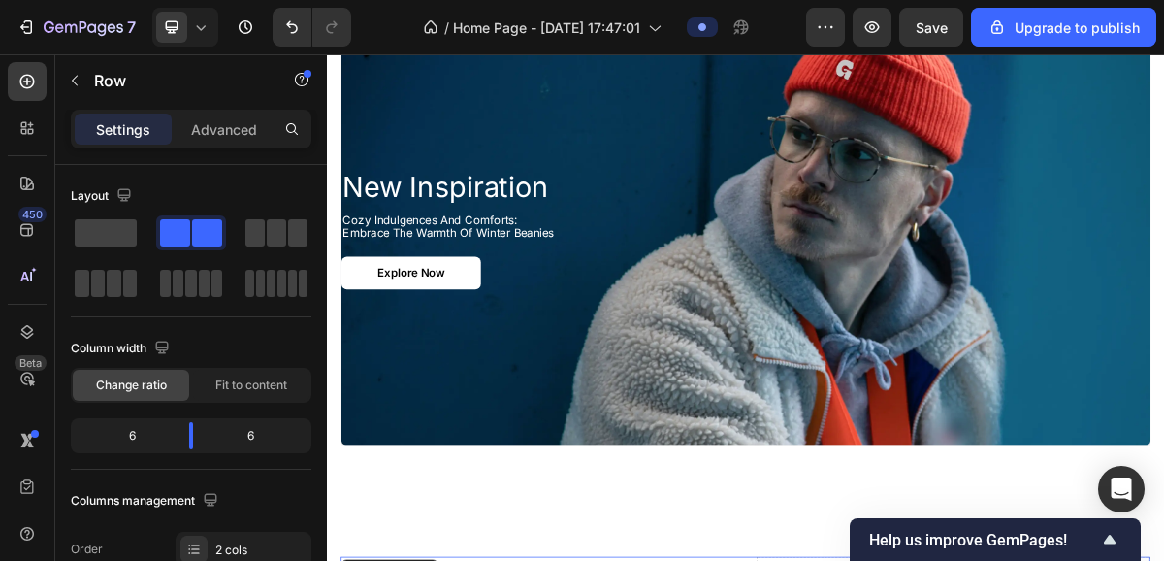
click at [1081, 370] on div "Explore Now Button" at bounding box center [909, 359] width 1126 height 46
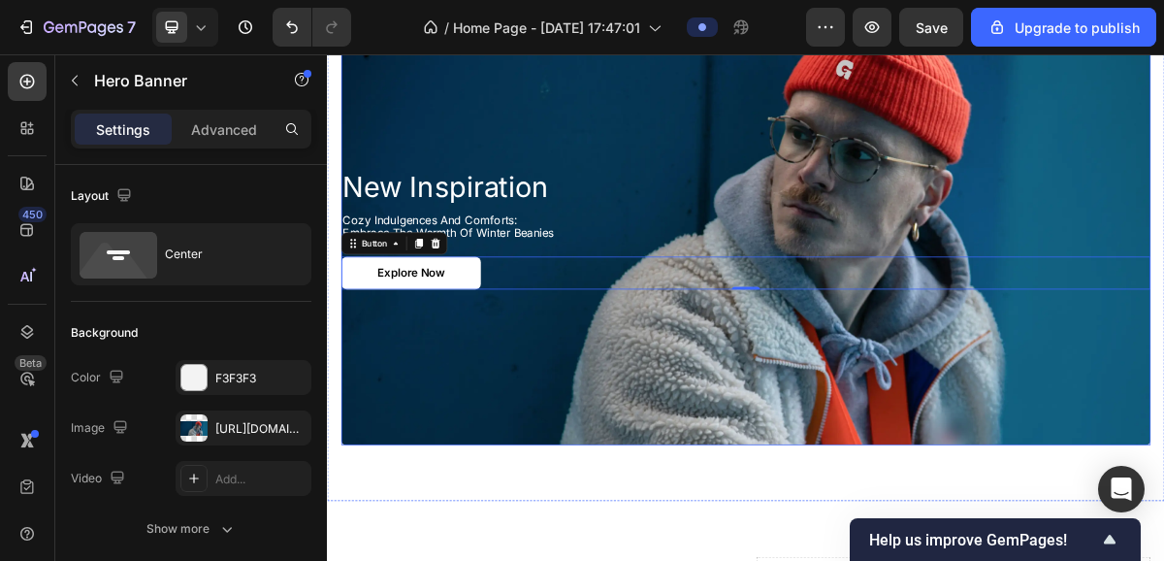
click at [1094, 101] on div "Background Image" at bounding box center [909, 299] width 1126 height 597
click at [1094, 180] on div "Background Image" at bounding box center [909, 299] width 1126 height 597
click at [881, 160] on div "Background Image" at bounding box center [909, 299] width 1126 height 597
click at [254, 408] on div "The changes might be hidden by the image and the video. Color F3F3F3 Image [URL…" at bounding box center [191, 428] width 241 height 136
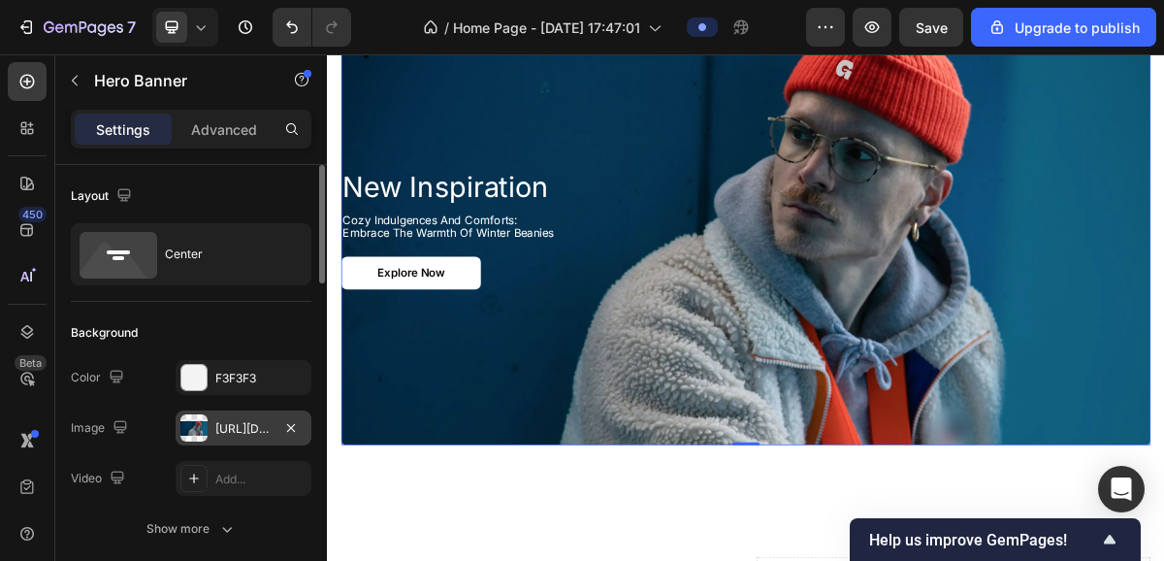
click at [261, 440] on div "[URL][DOMAIN_NAME]" at bounding box center [244, 427] width 136 height 35
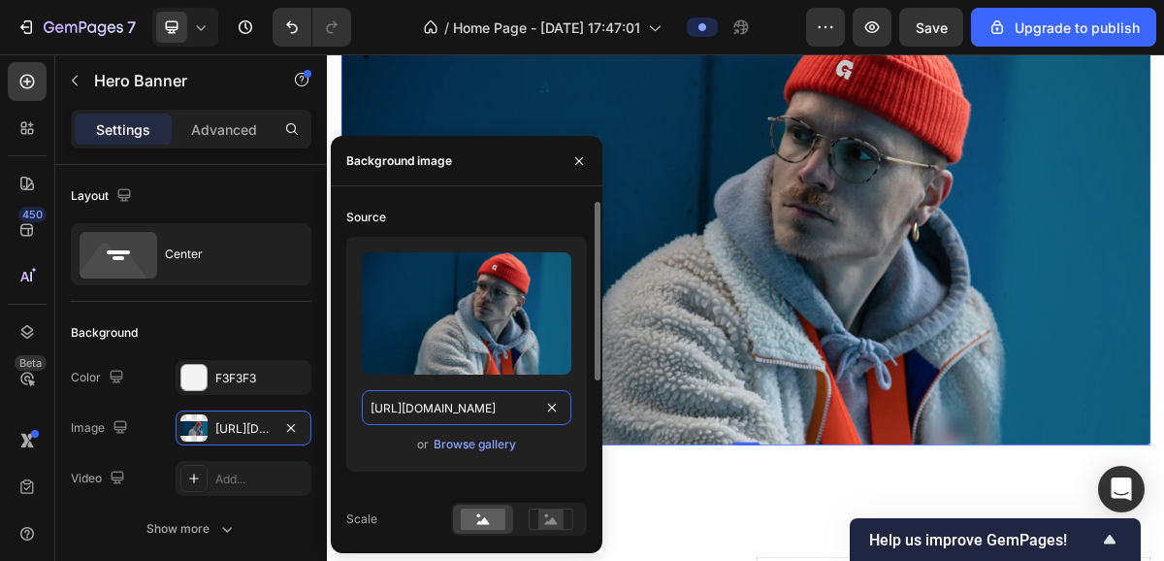
click at [491, 397] on input "[URL][DOMAIN_NAME]" at bounding box center [467, 407] width 210 height 35
click at [500, 444] on div "Browse gallery" at bounding box center [475, 444] width 82 height 17
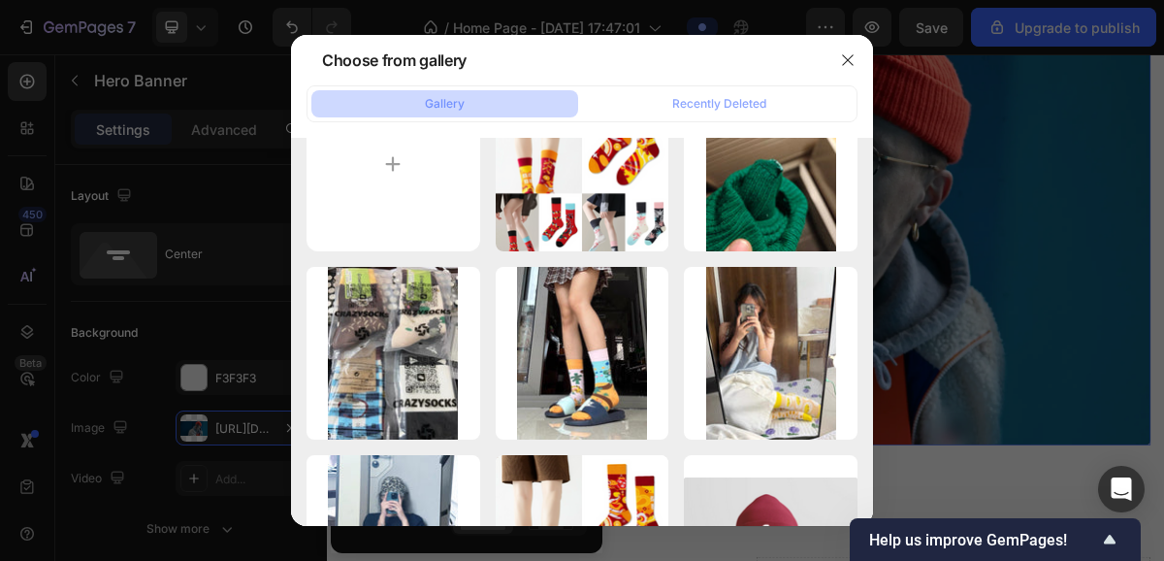
scroll to position [0, 0]
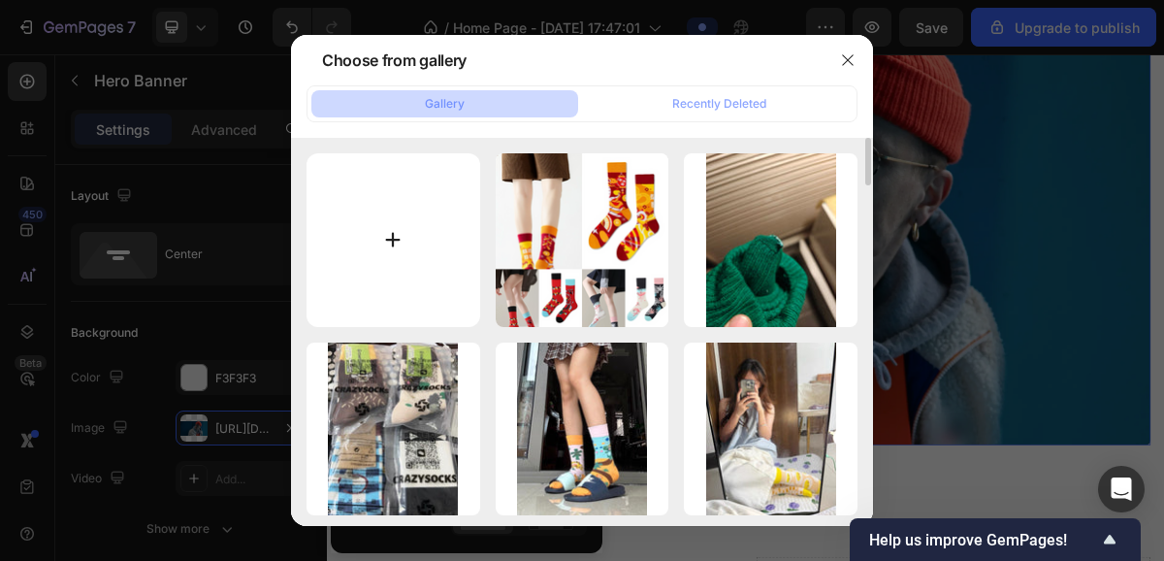
click at [426, 269] on input "file" at bounding box center [394, 240] width 174 height 174
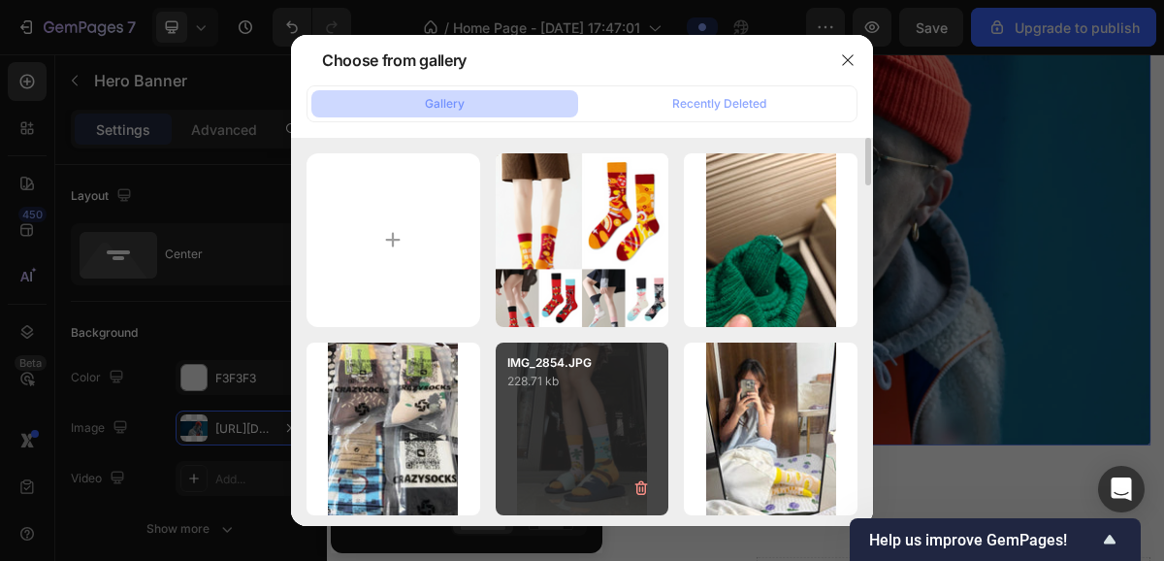
type input "C:\fakepath\Photoroom_20250907_111100.jpeg"
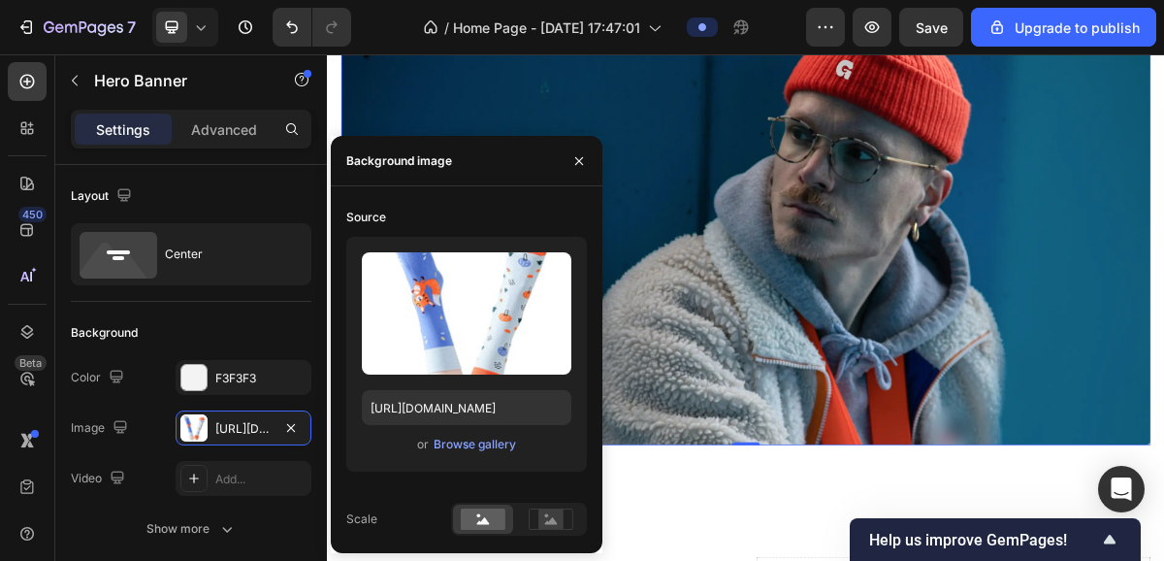
type input "[URL][DOMAIN_NAME]"
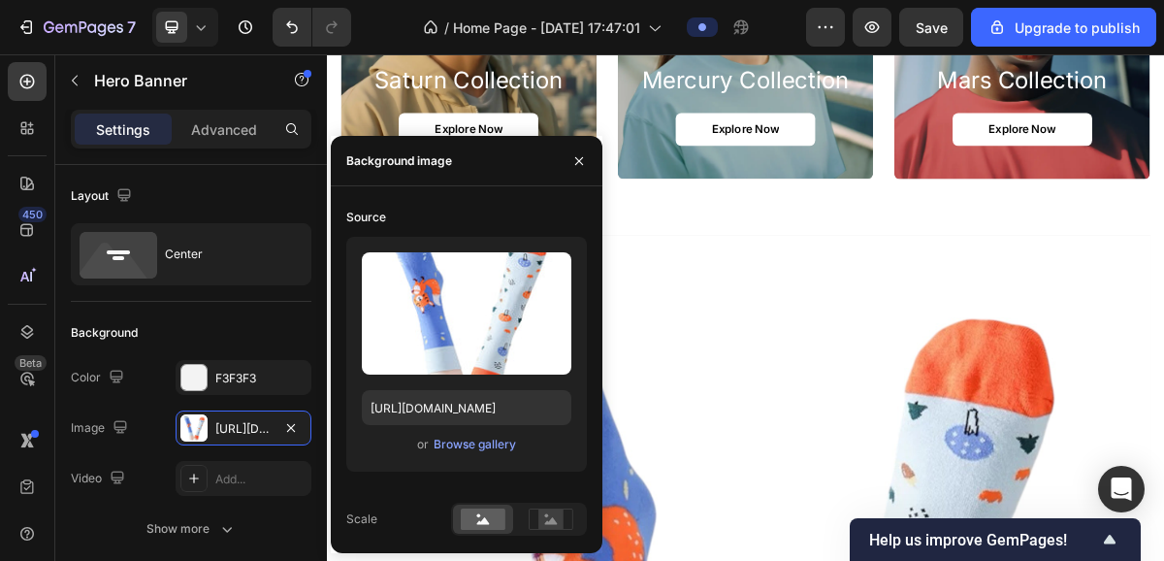
scroll to position [1995, 0]
